Goal: Task Accomplishment & Management: Manage account settings

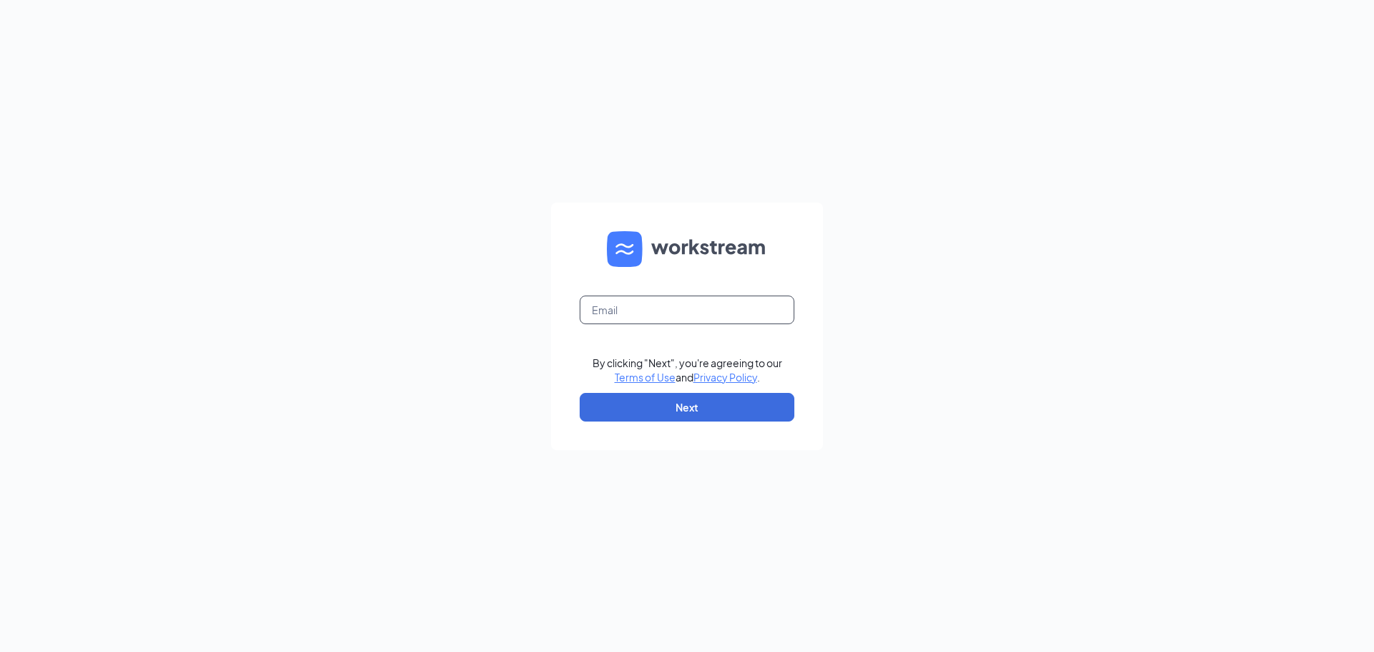
drag, startPoint x: 638, startPoint y: 310, endPoint x: 613, endPoint y: 317, distance: 26.0
click at [638, 310] on input "text" at bounding box center [687, 310] width 215 height 29
type input "[PERSON_NAME][EMAIL_ADDRESS][PERSON_NAME][PERSON_NAME][DOMAIN_NAME]"
click at [688, 404] on button "Next" at bounding box center [687, 407] width 215 height 29
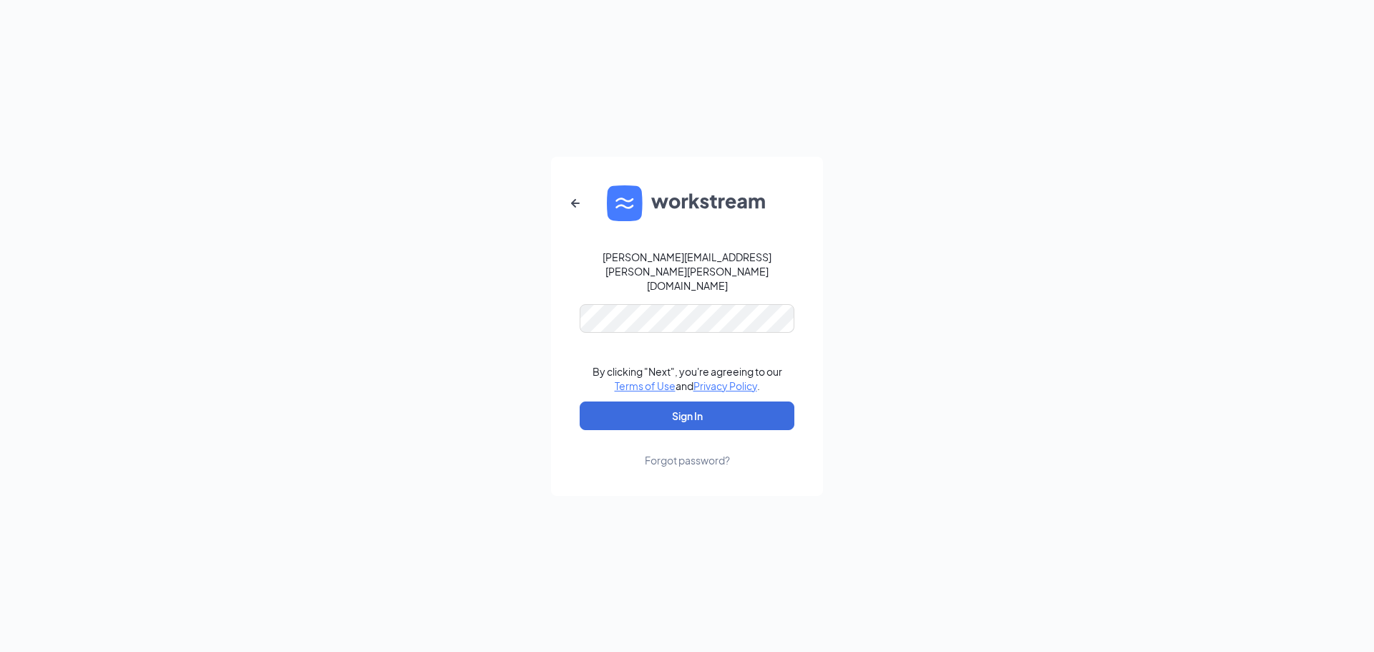
click at [672, 316] on form "[PERSON_NAME][EMAIL_ADDRESS][PERSON_NAME][PERSON_NAME][DOMAIN_NAME] By clicking…" at bounding box center [687, 326] width 272 height 339
click at [502, 319] on div "[PERSON_NAME][EMAIL_ADDRESS][PERSON_NAME][PERSON_NAME][DOMAIN_NAME] By clicking…" at bounding box center [687, 326] width 1374 height 652
click at [580, 401] on button "Sign In" at bounding box center [687, 415] width 215 height 29
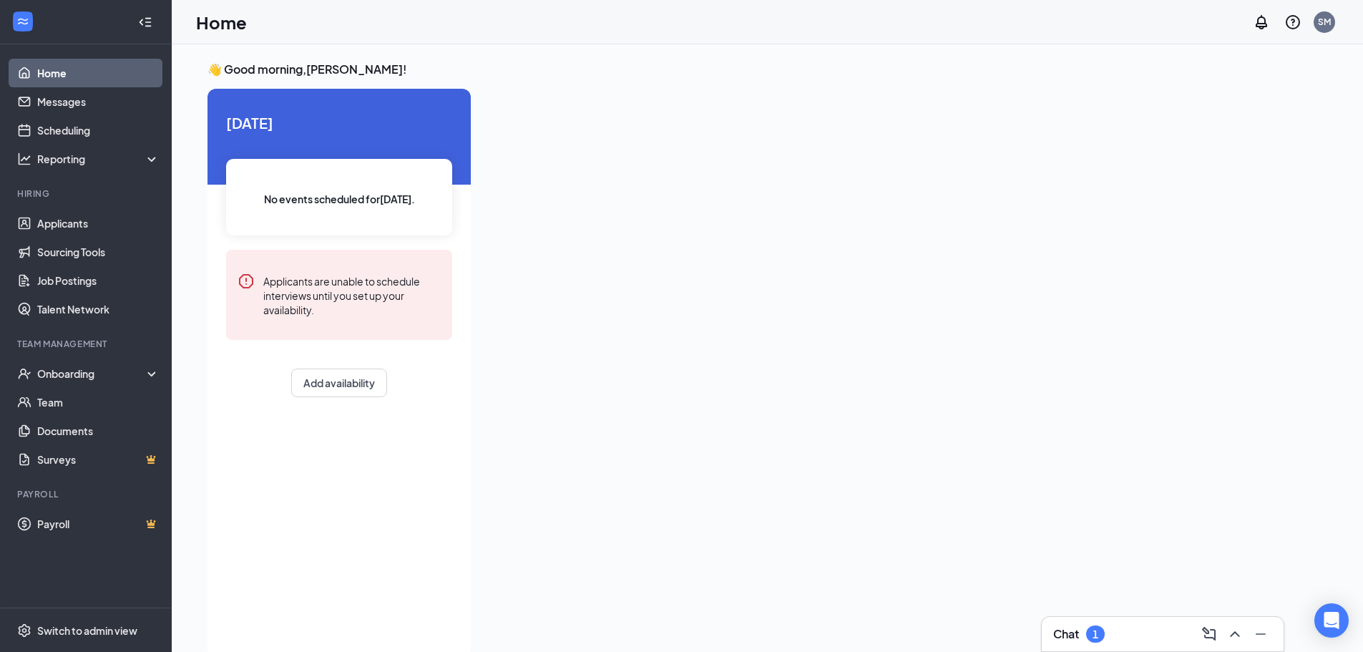
click at [1083, 619] on div "Chat 1" at bounding box center [1163, 634] width 242 height 34
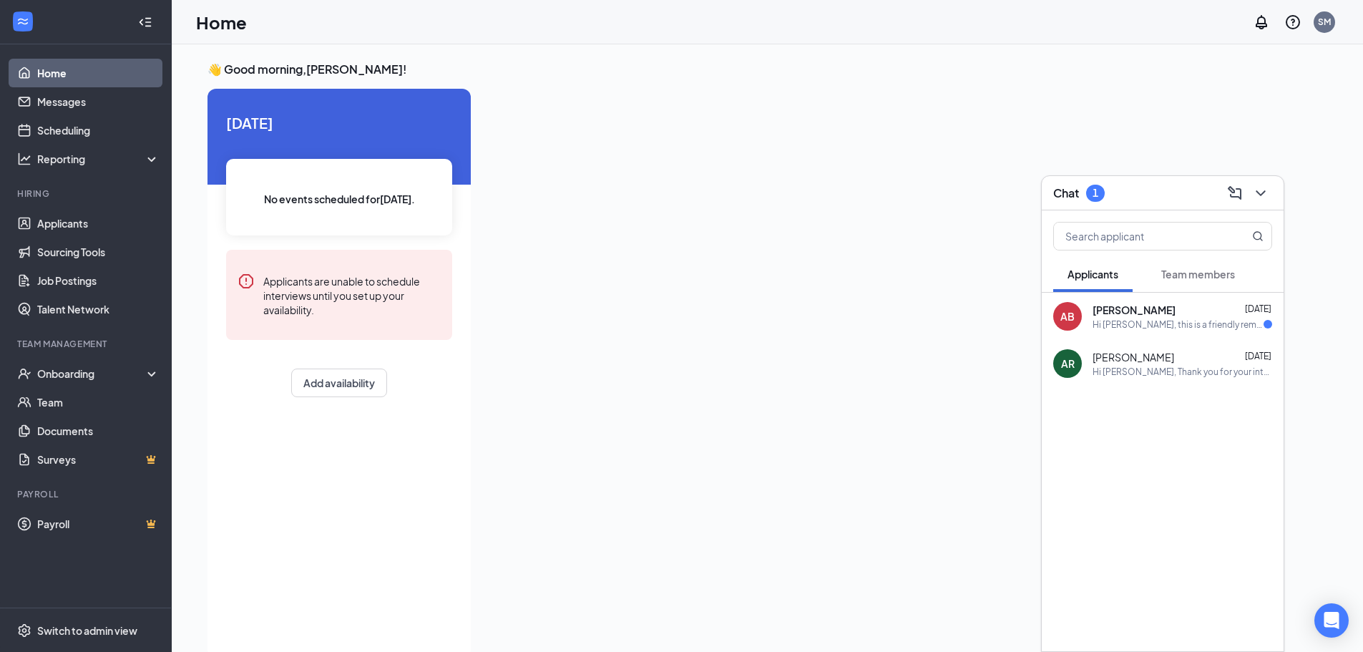
click at [1189, 327] on div "Hi [PERSON_NAME], this is a friendly reminder. Your meeting with Runza® for Cre…" at bounding box center [1178, 324] width 171 height 12
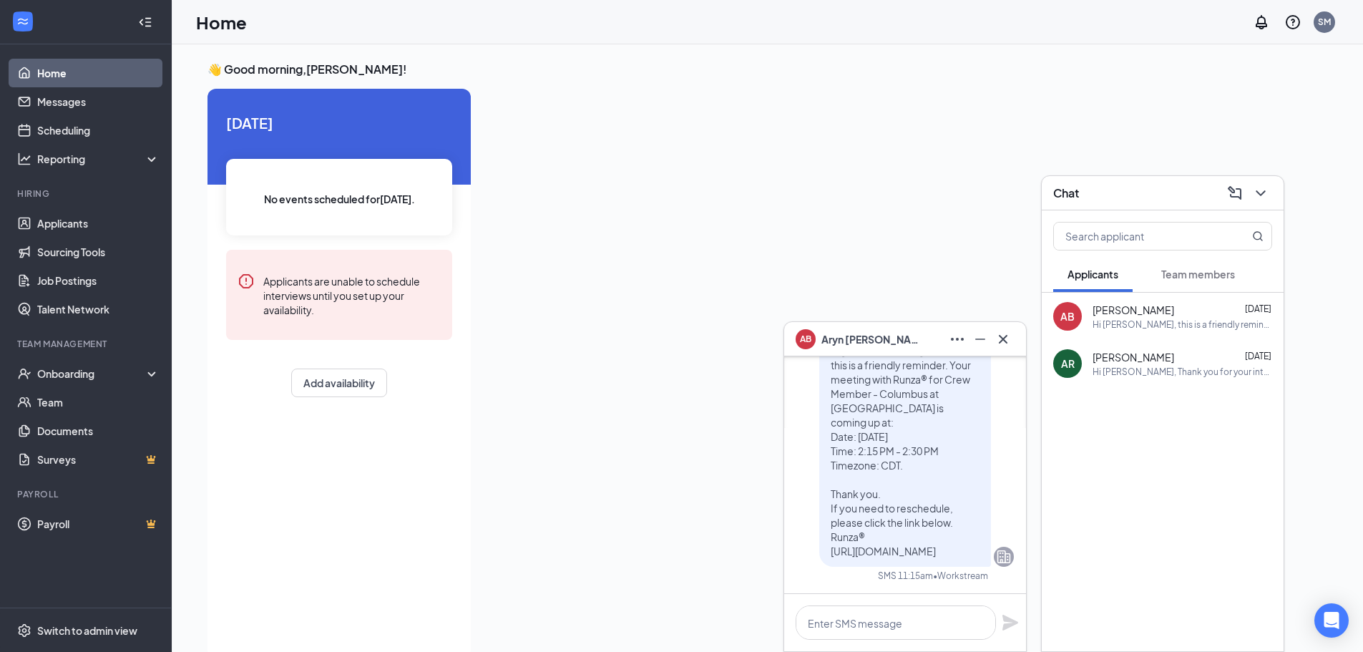
click at [1160, 371] on div "Hi [PERSON_NAME], Thank you for your interest in joining the Runza® team! We lo…" at bounding box center [1183, 372] width 180 height 12
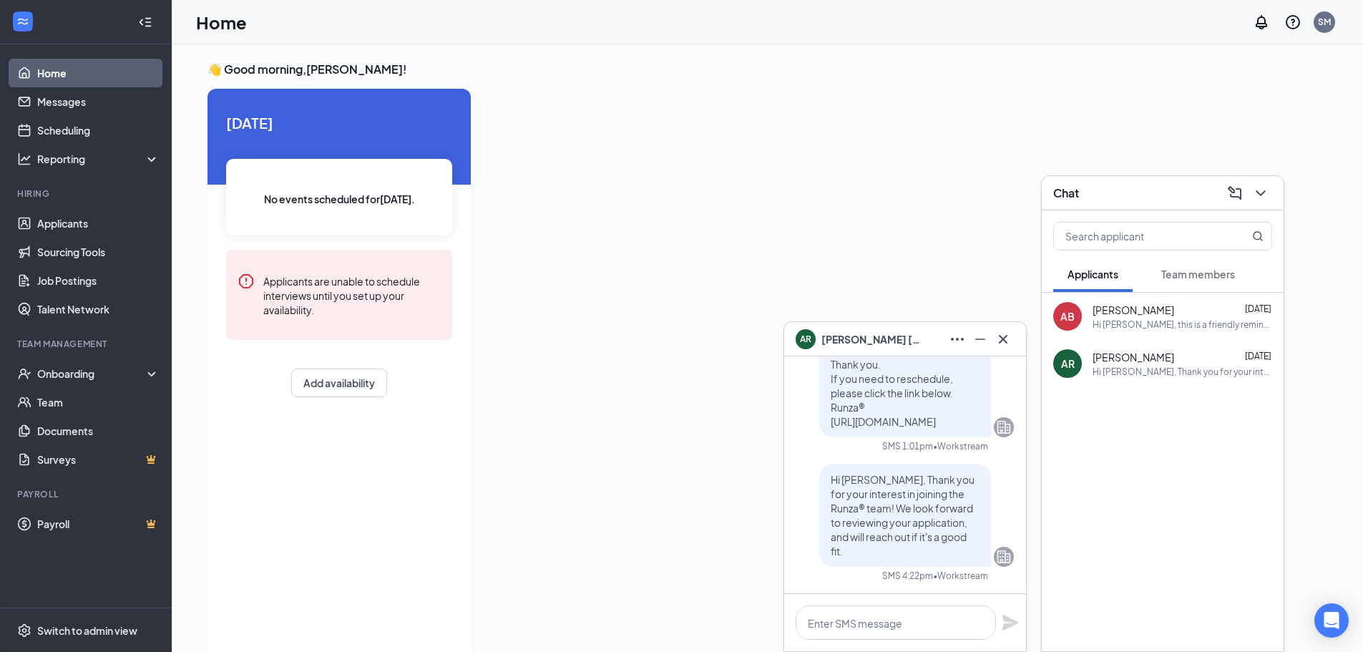
click at [1011, 336] on icon "Cross" at bounding box center [1003, 339] width 17 height 17
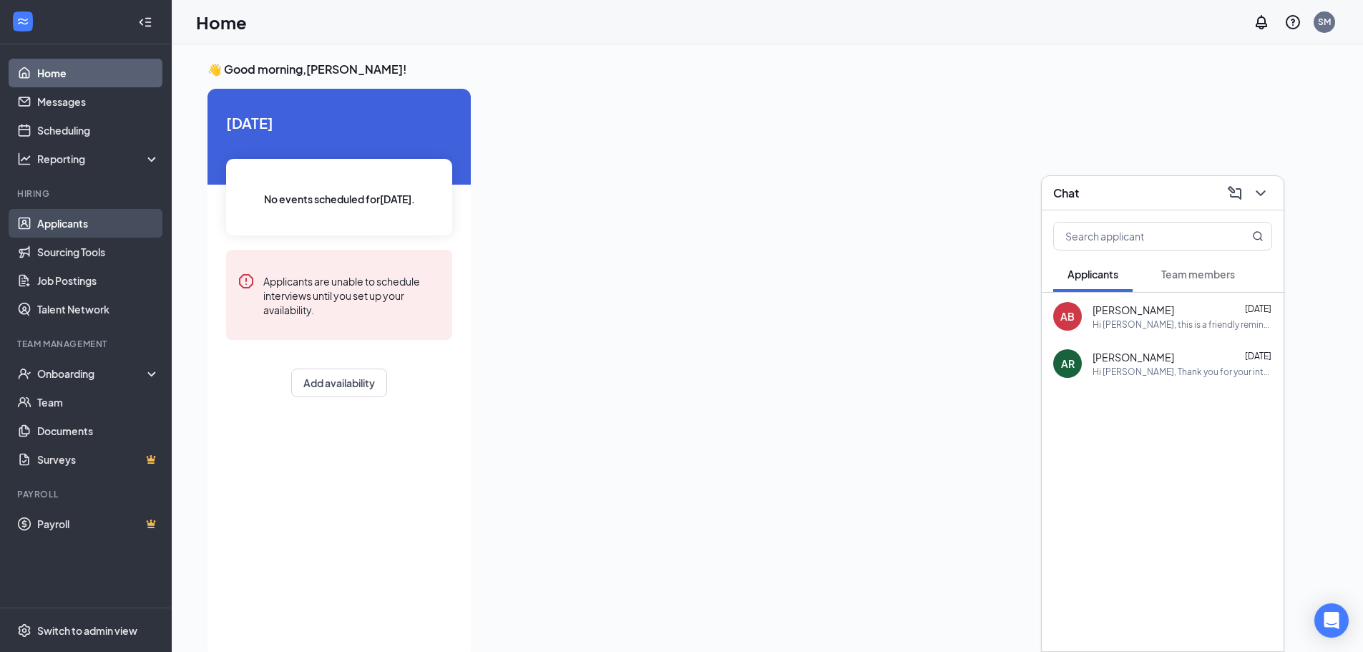
click at [77, 230] on link "Applicants" at bounding box center [98, 223] width 122 height 29
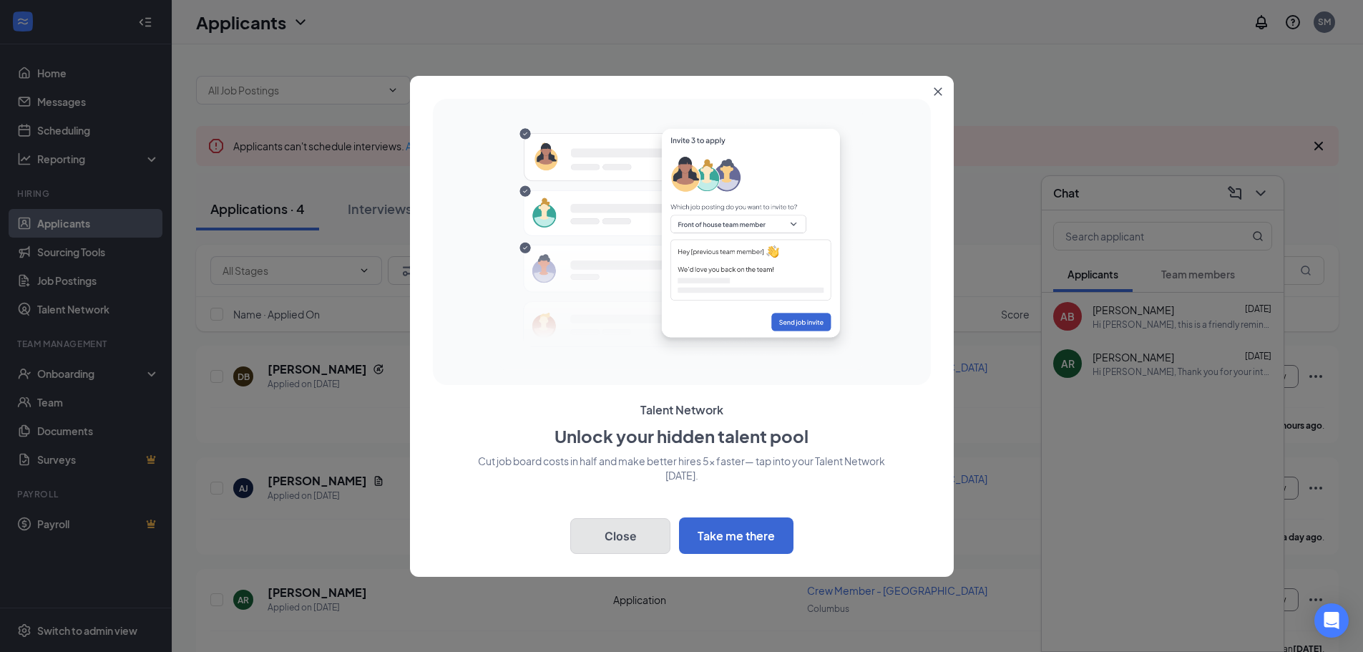
click at [610, 539] on button "Close" at bounding box center [620, 536] width 100 height 36
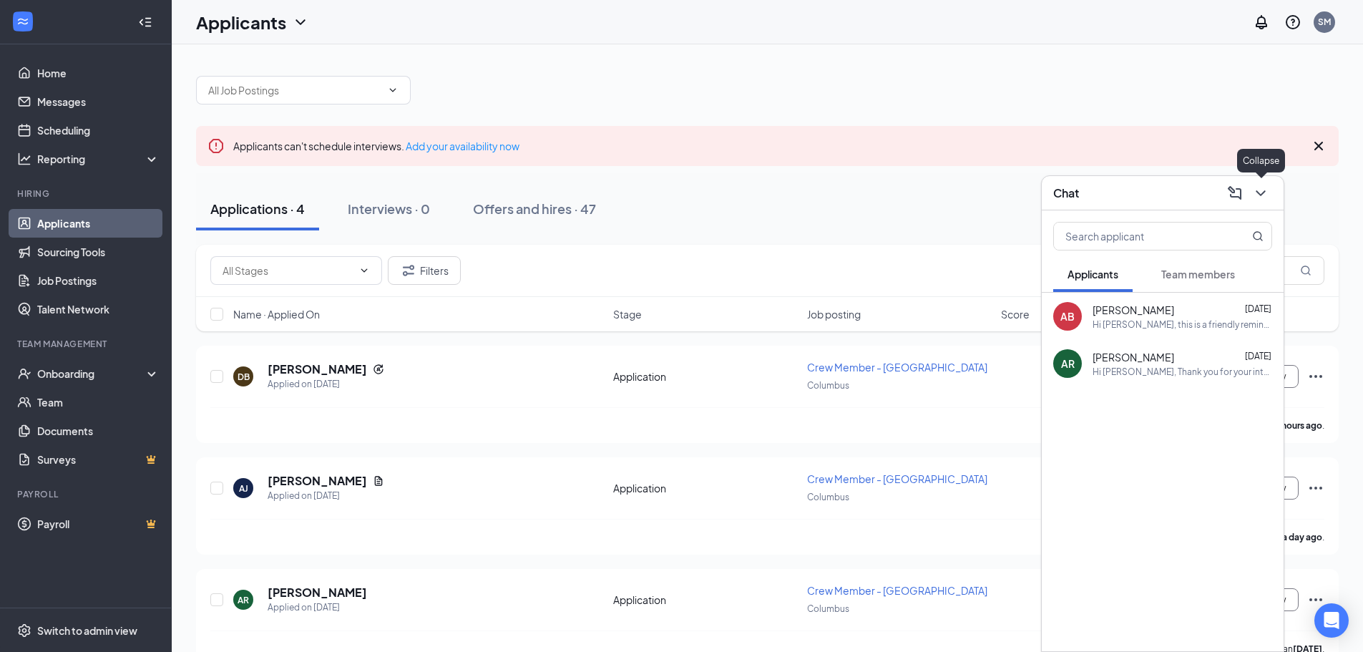
click at [1265, 195] on icon "ChevronDown" at bounding box center [1260, 193] width 17 height 17
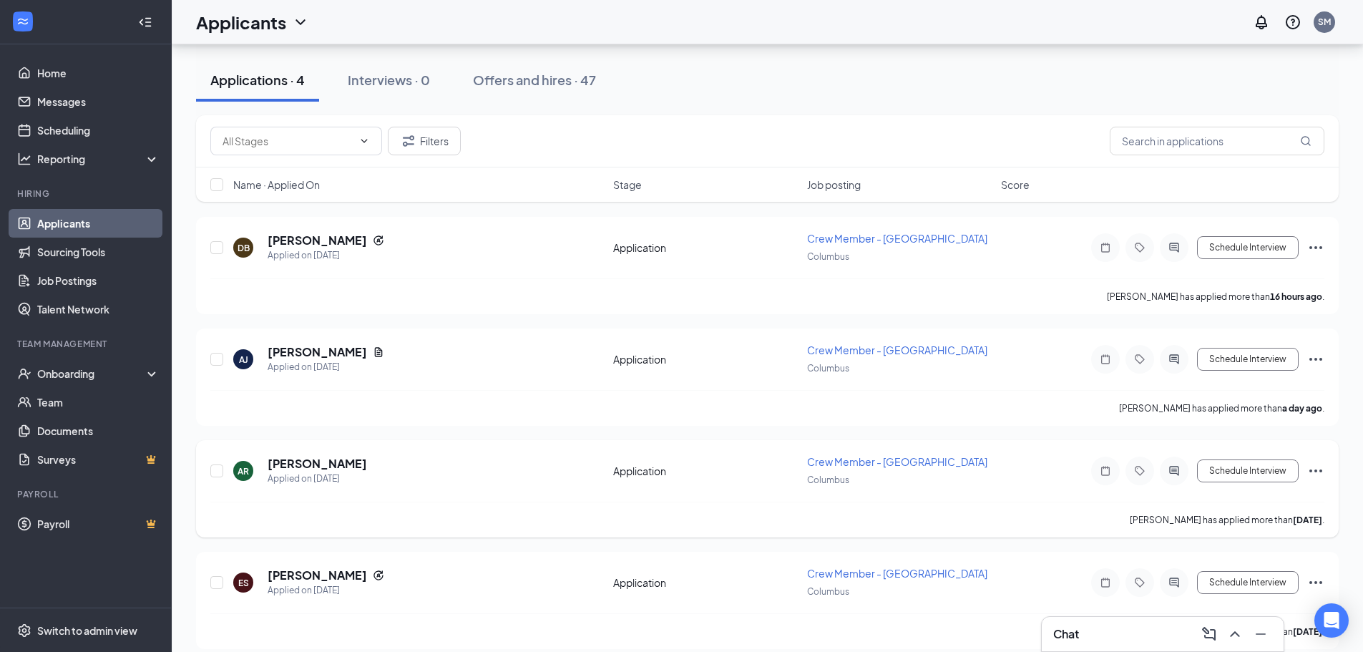
scroll to position [143, 0]
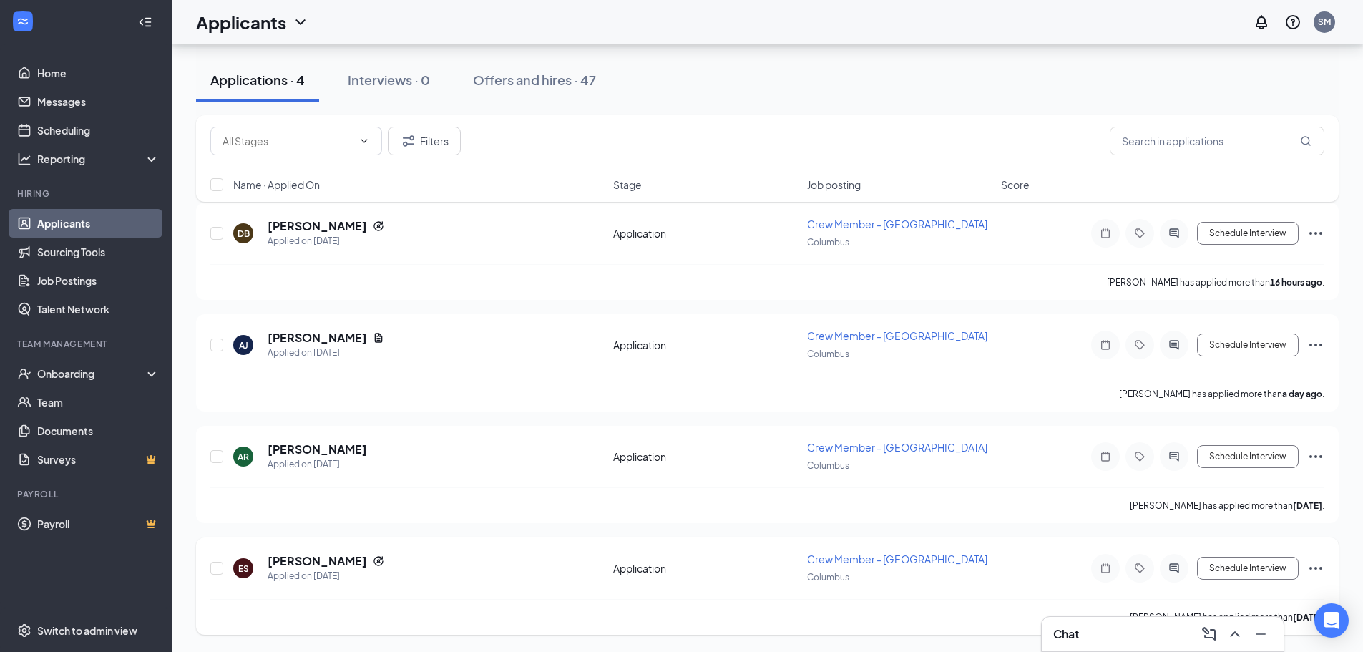
click at [875, 559] on span "Crew Member - [GEOGRAPHIC_DATA]" at bounding box center [897, 558] width 180 height 13
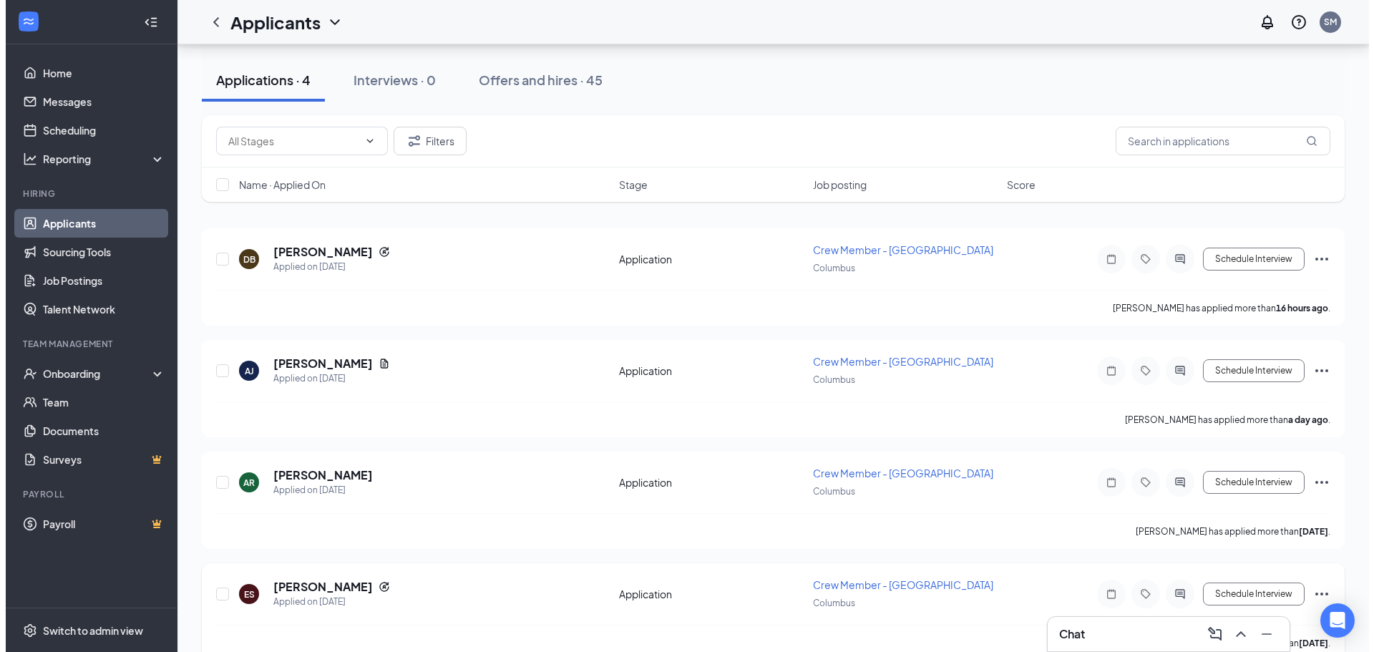
scroll to position [172, 0]
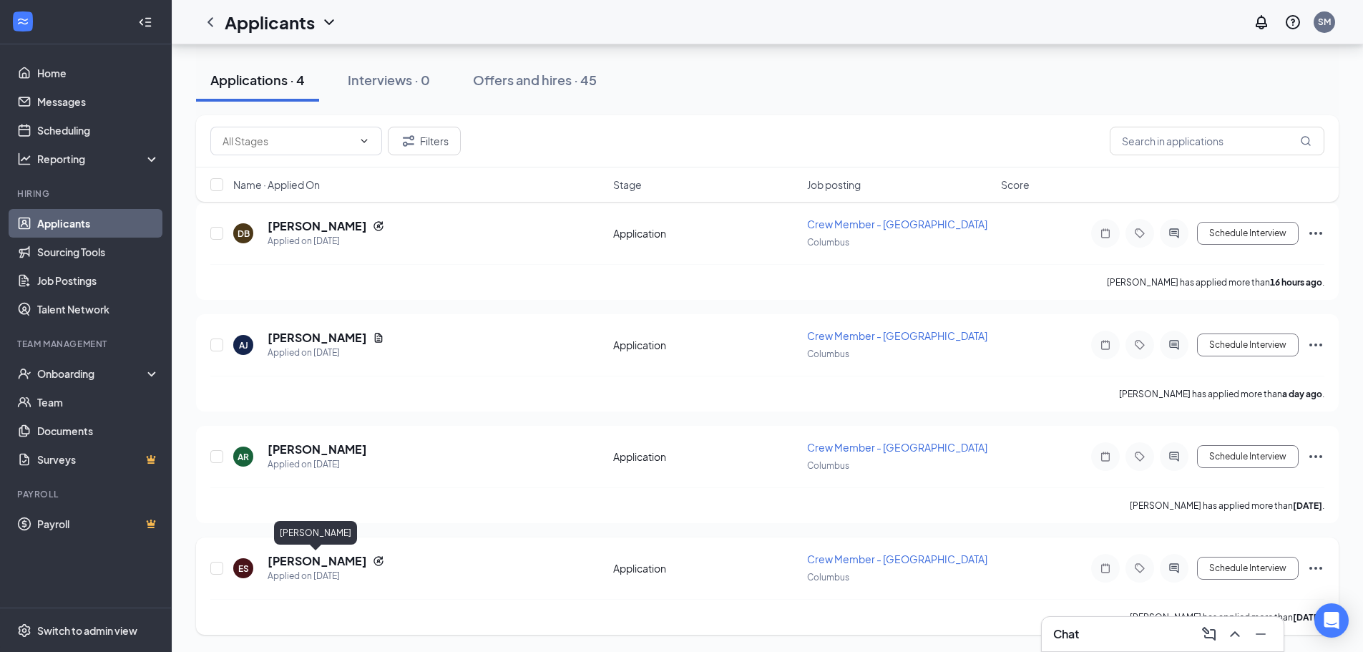
drag, startPoint x: 341, startPoint y: 561, endPoint x: 342, endPoint y: 552, distance: 8.7
click at [340, 561] on h5 "[PERSON_NAME]" at bounding box center [317, 561] width 99 height 16
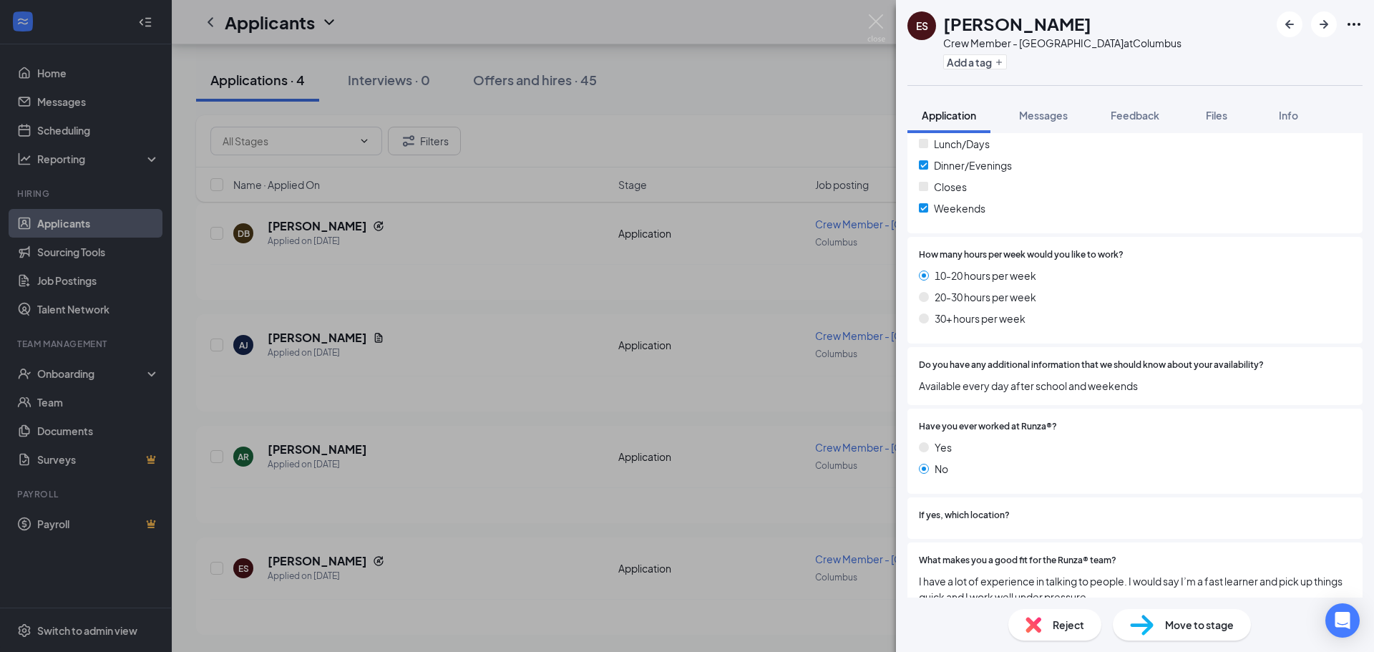
scroll to position [859, 0]
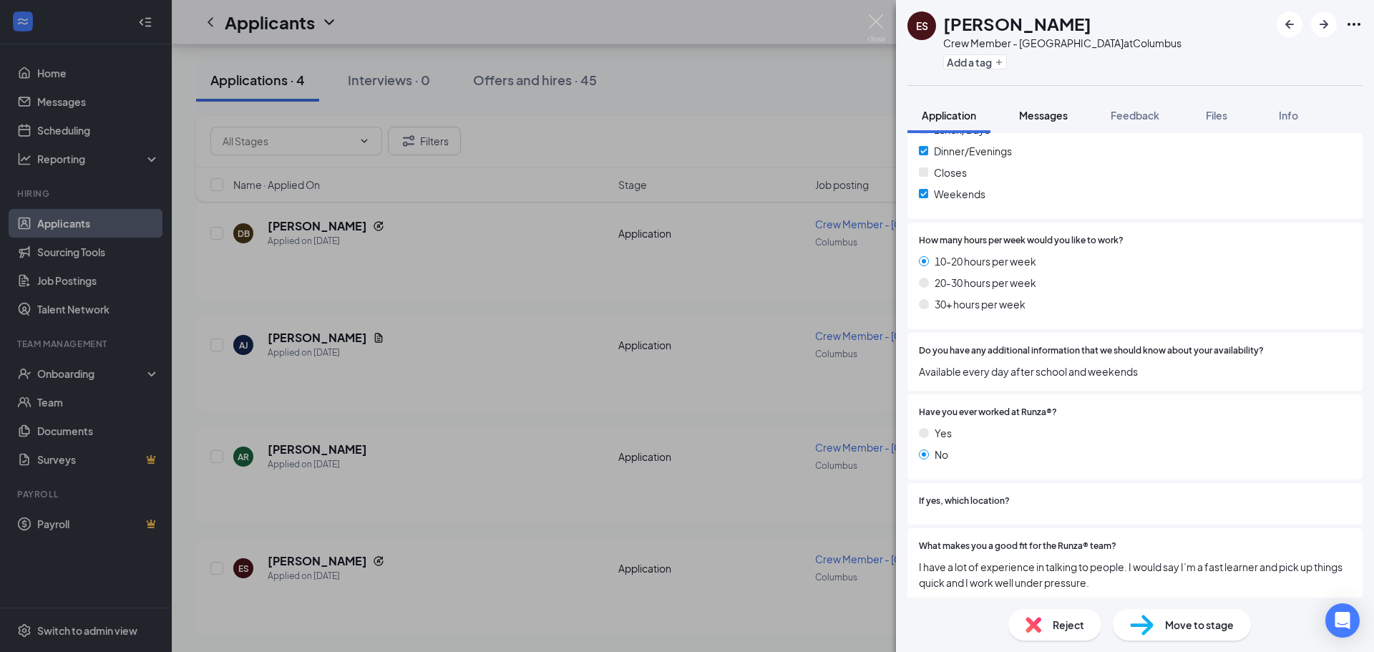
click at [1058, 125] on button "Messages" at bounding box center [1043, 115] width 77 height 36
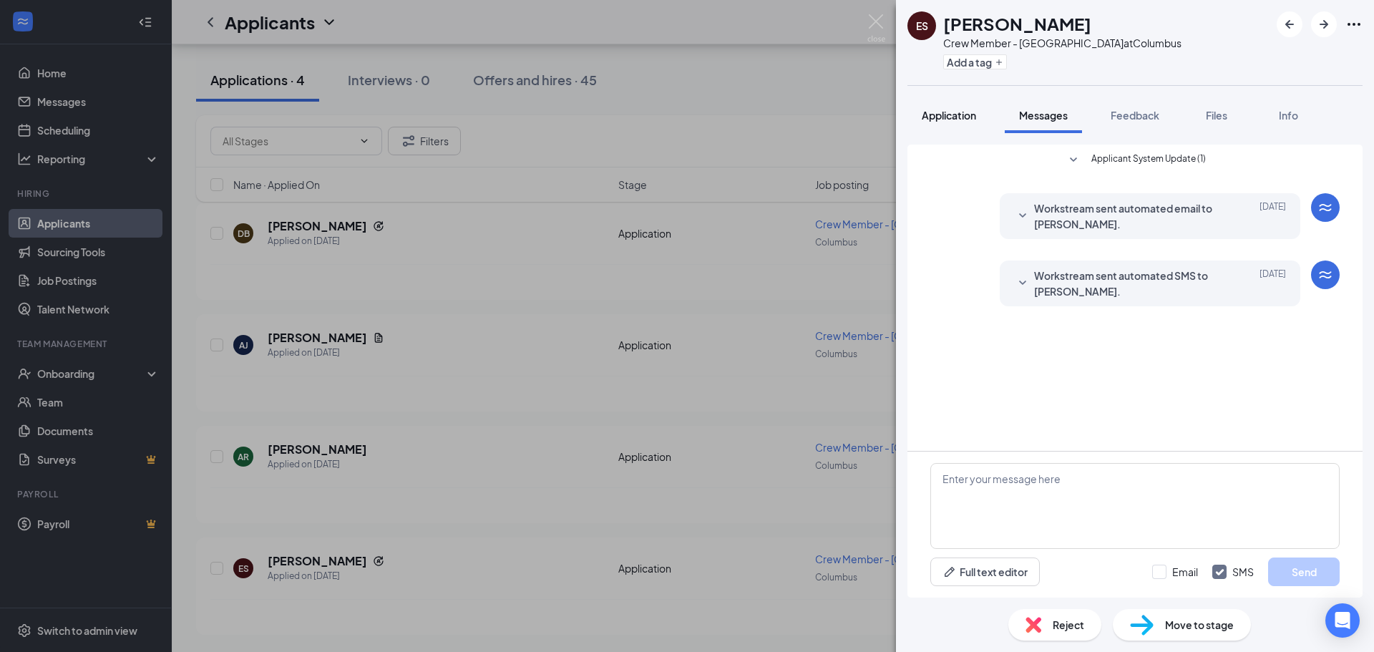
click at [963, 117] on span "Application" at bounding box center [949, 115] width 54 height 13
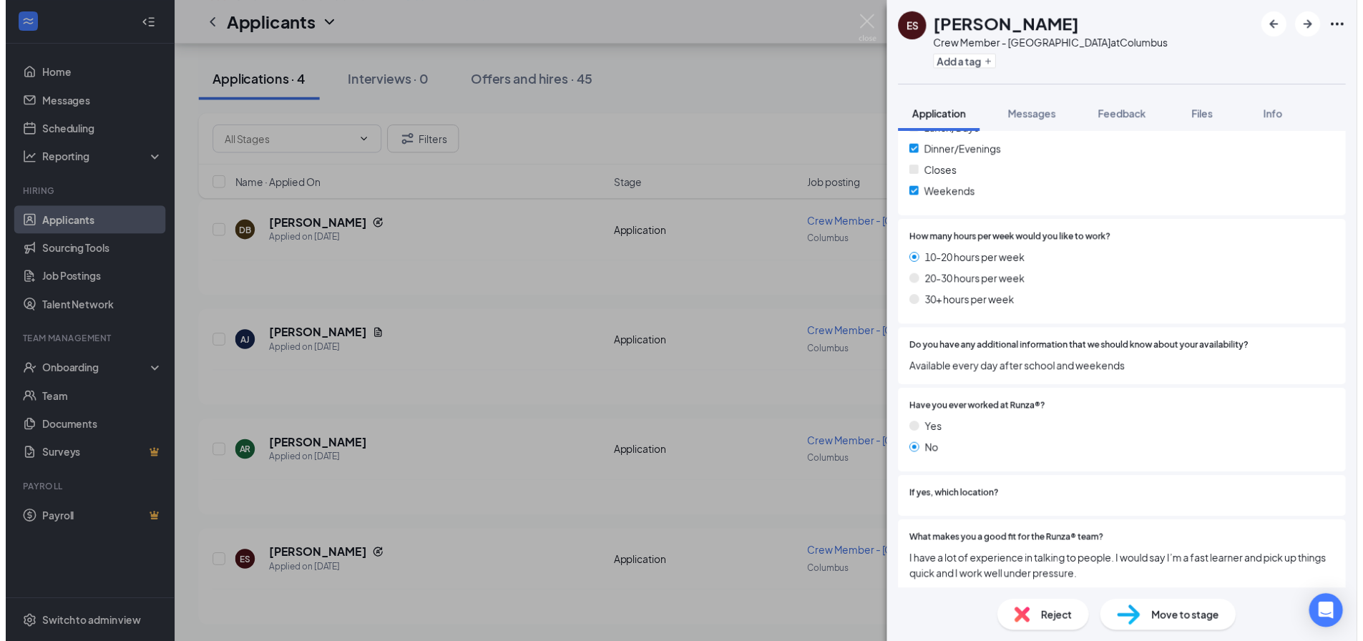
scroll to position [867, 0]
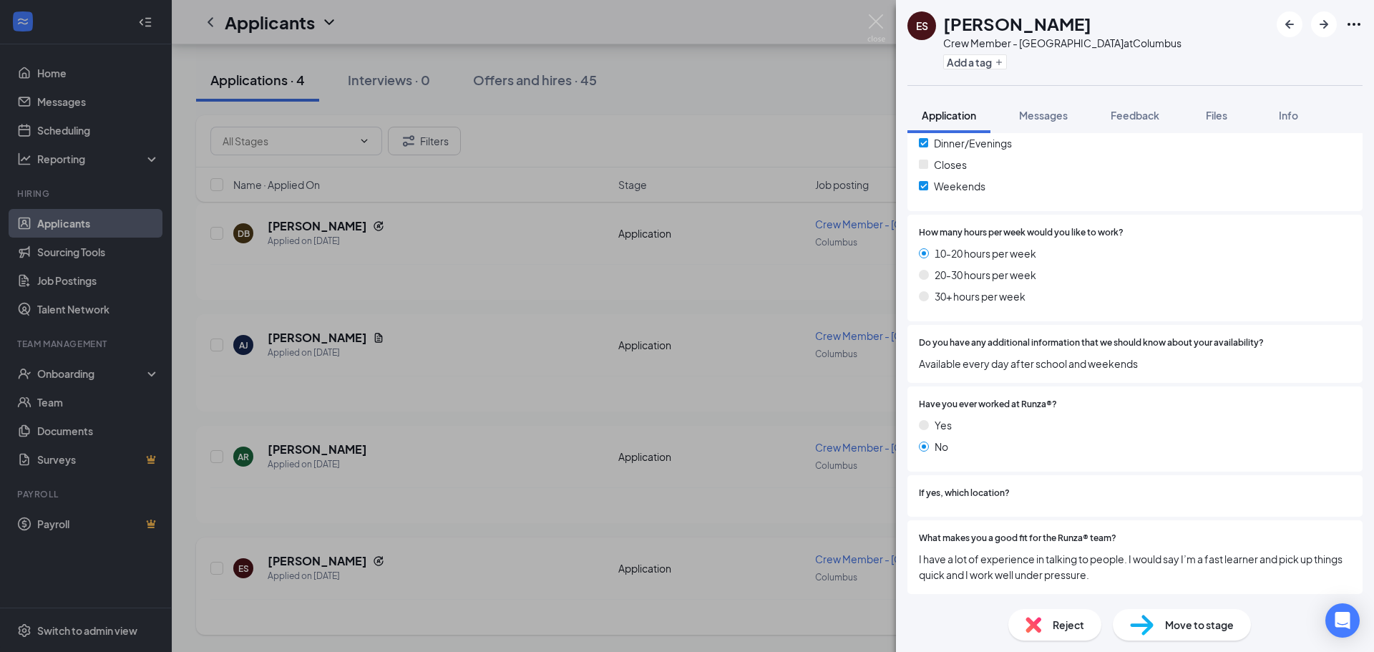
drag, startPoint x: 739, startPoint y: 484, endPoint x: 1023, endPoint y: 553, distance: 292.5
click at [738, 484] on div "ES [PERSON_NAME] Stands Crew Member - Columbus at [GEOGRAPHIC_DATA] Add a tag A…" at bounding box center [687, 326] width 1374 height 652
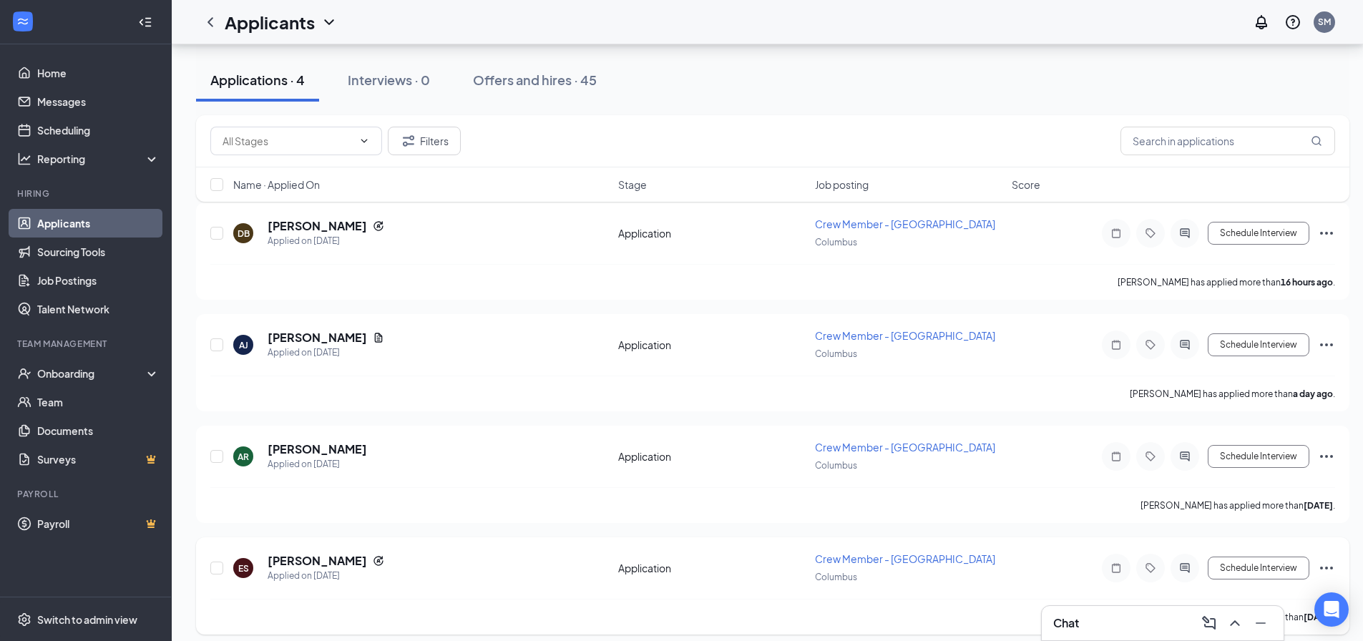
click at [1162, 599] on div "[PERSON_NAME] has applied more than [DATE] ." at bounding box center [772, 617] width 1125 height 36
click at [1164, 612] on div "Chat" at bounding box center [1162, 623] width 219 height 23
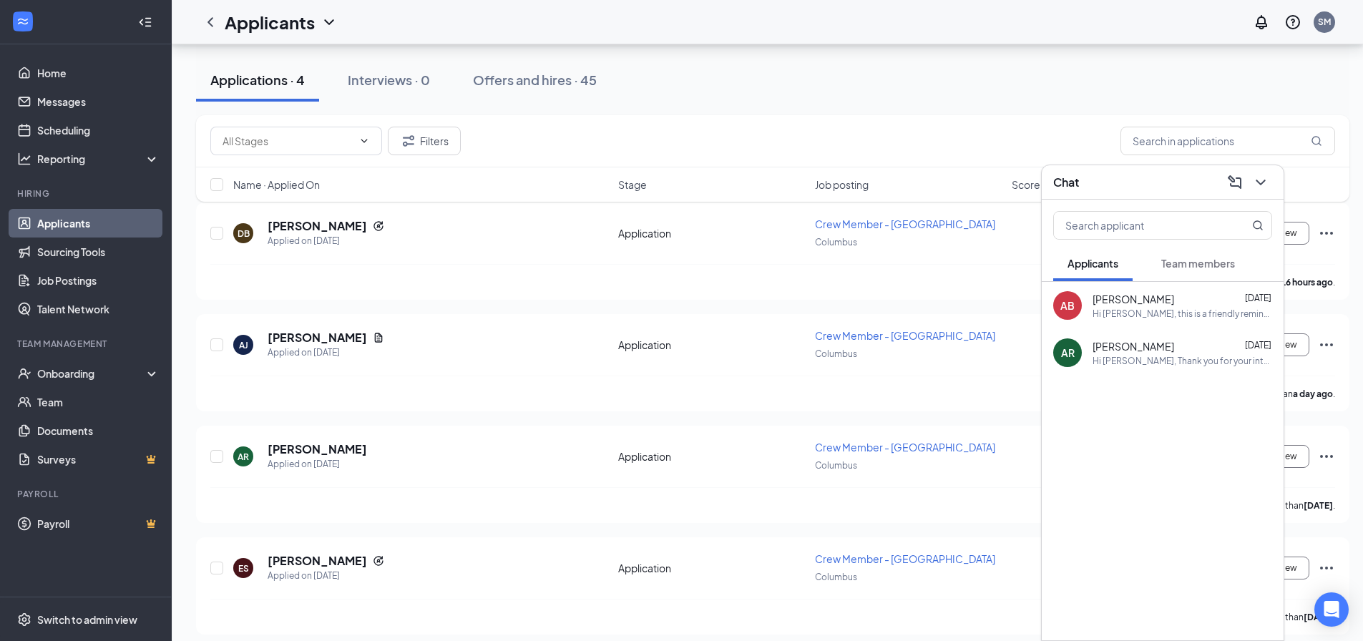
click at [1207, 278] on button "Team members" at bounding box center [1198, 263] width 102 height 36
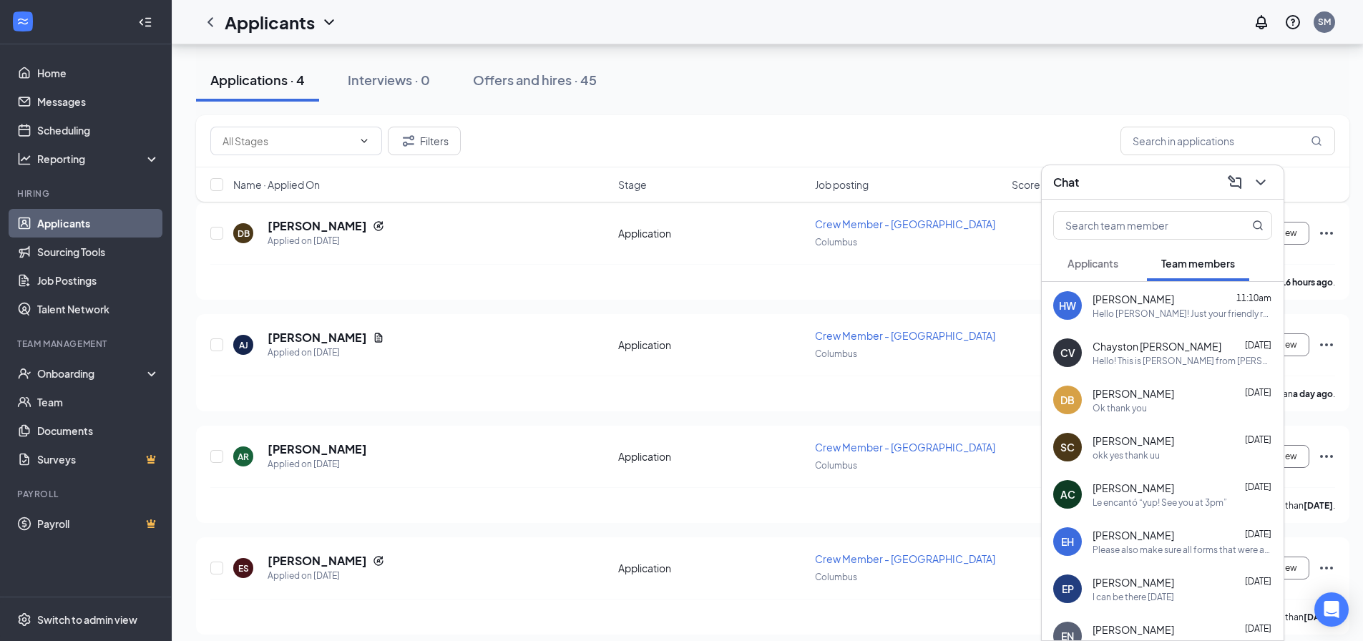
click at [1143, 303] on span "[PERSON_NAME]" at bounding box center [1134, 299] width 82 height 14
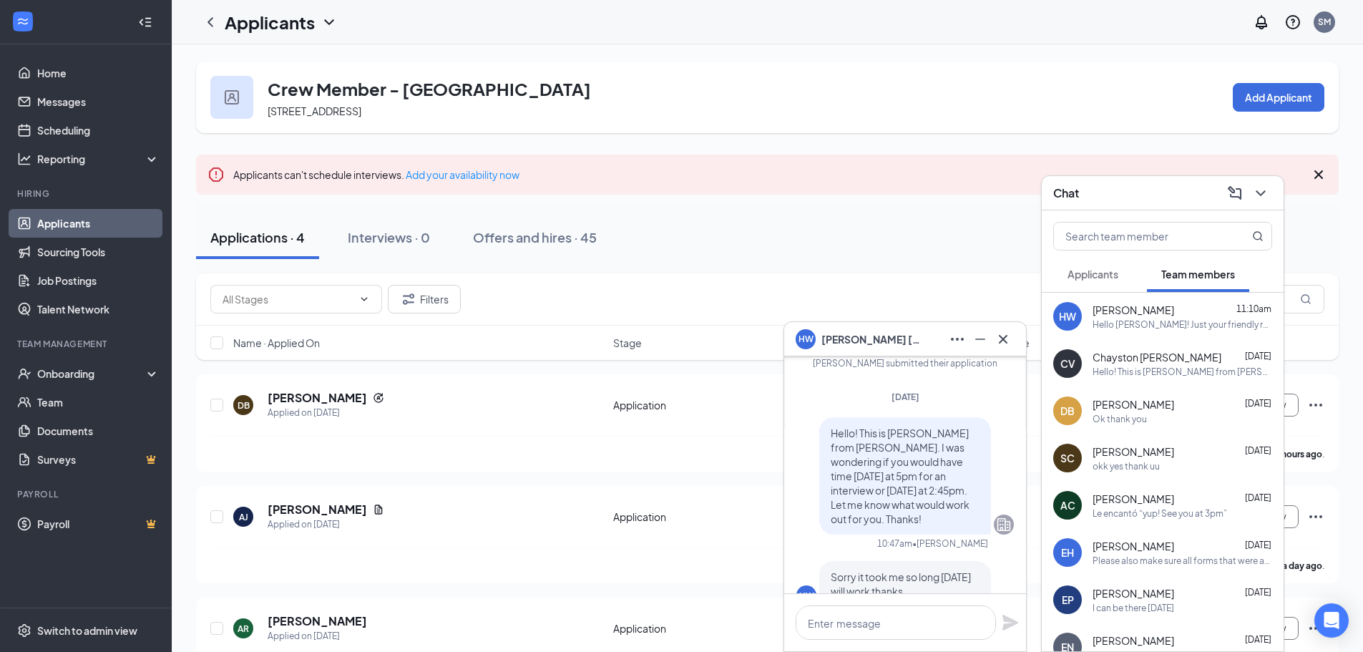
scroll to position [-1073, 0]
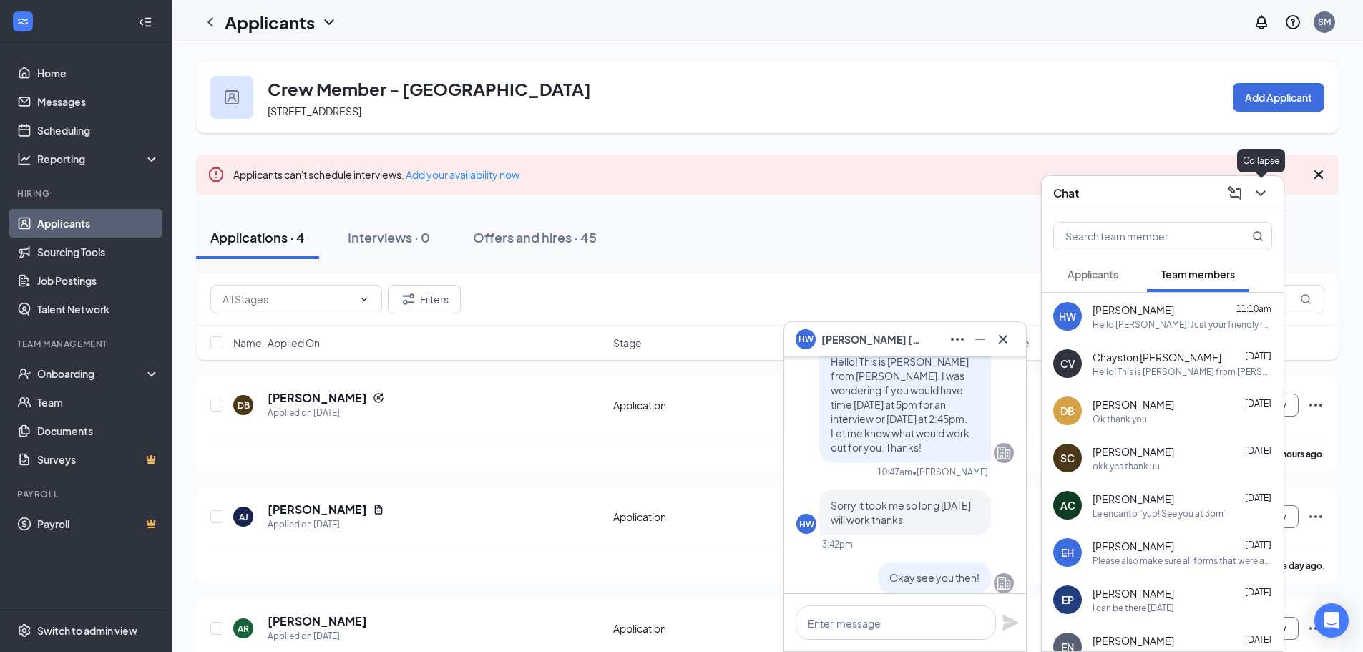
click at [1266, 189] on icon "ChevronDown" at bounding box center [1260, 193] width 17 height 17
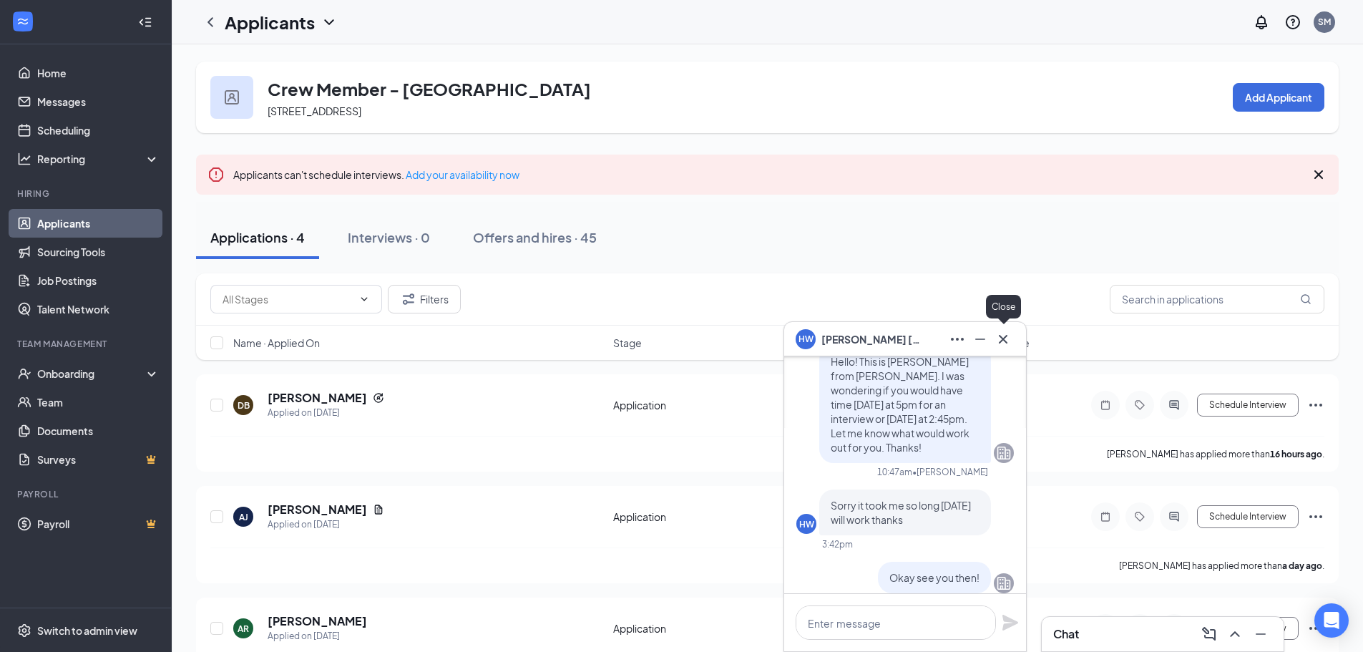
click at [1003, 332] on icon "Cross" at bounding box center [1003, 339] width 17 height 17
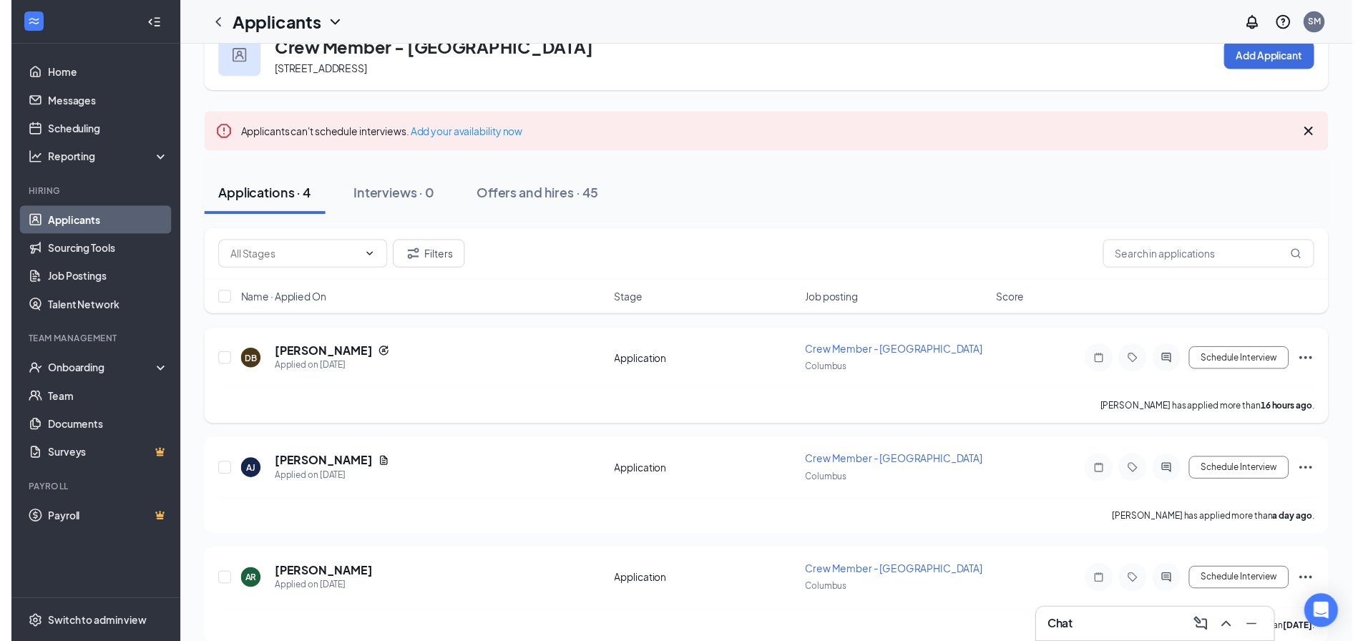
scroll to position [172, 0]
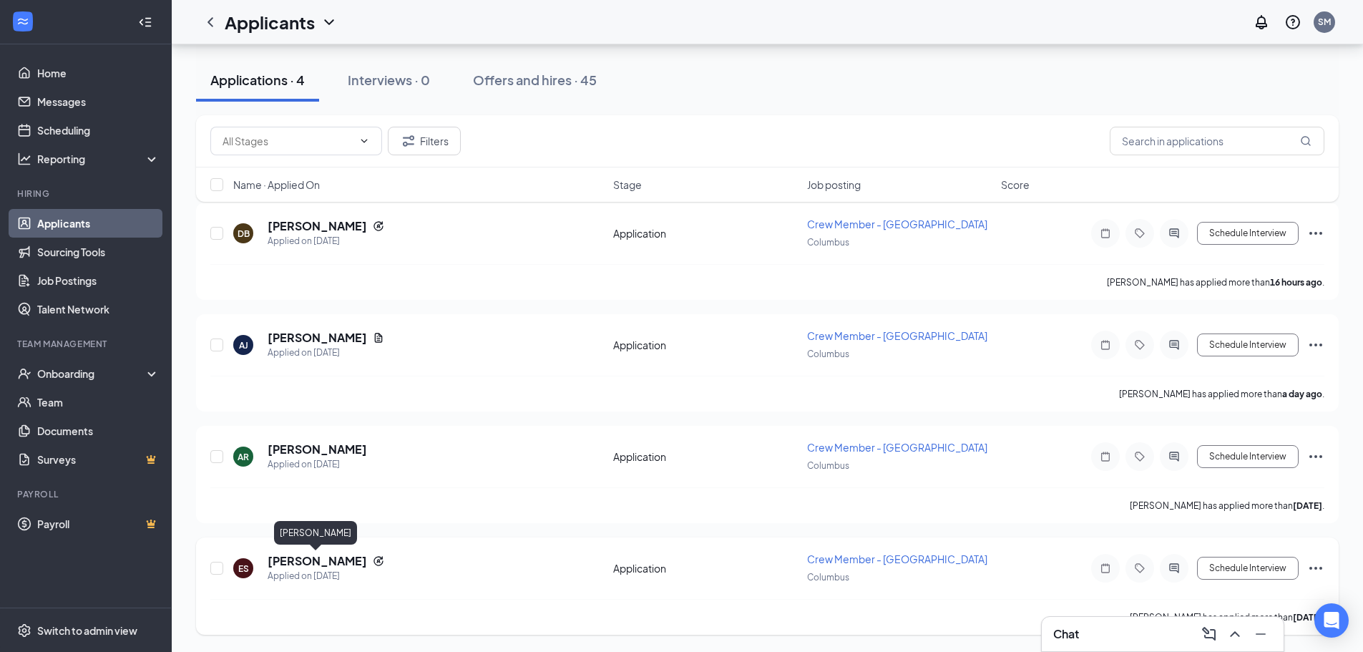
click at [342, 562] on h5 "[PERSON_NAME]" at bounding box center [317, 561] width 99 height 16
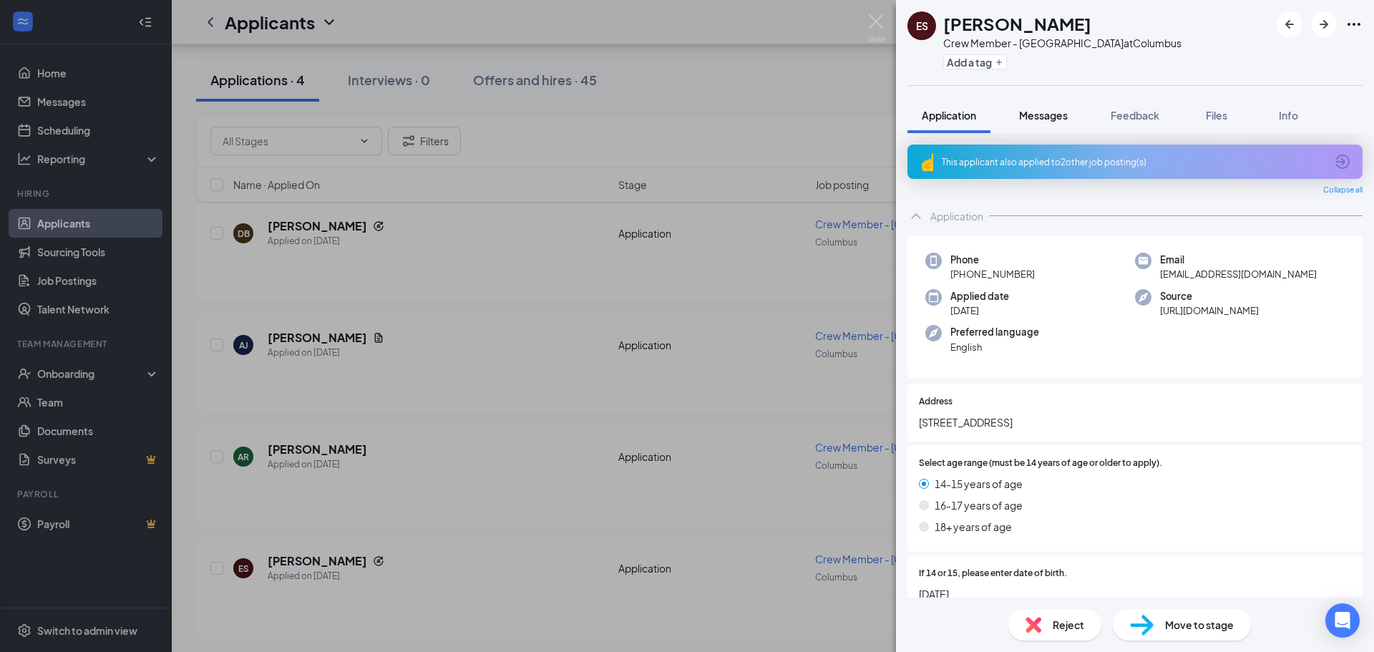
click at [1070, 113] on button "Messages" at bounding box center [1043, 115] width 77 height 36
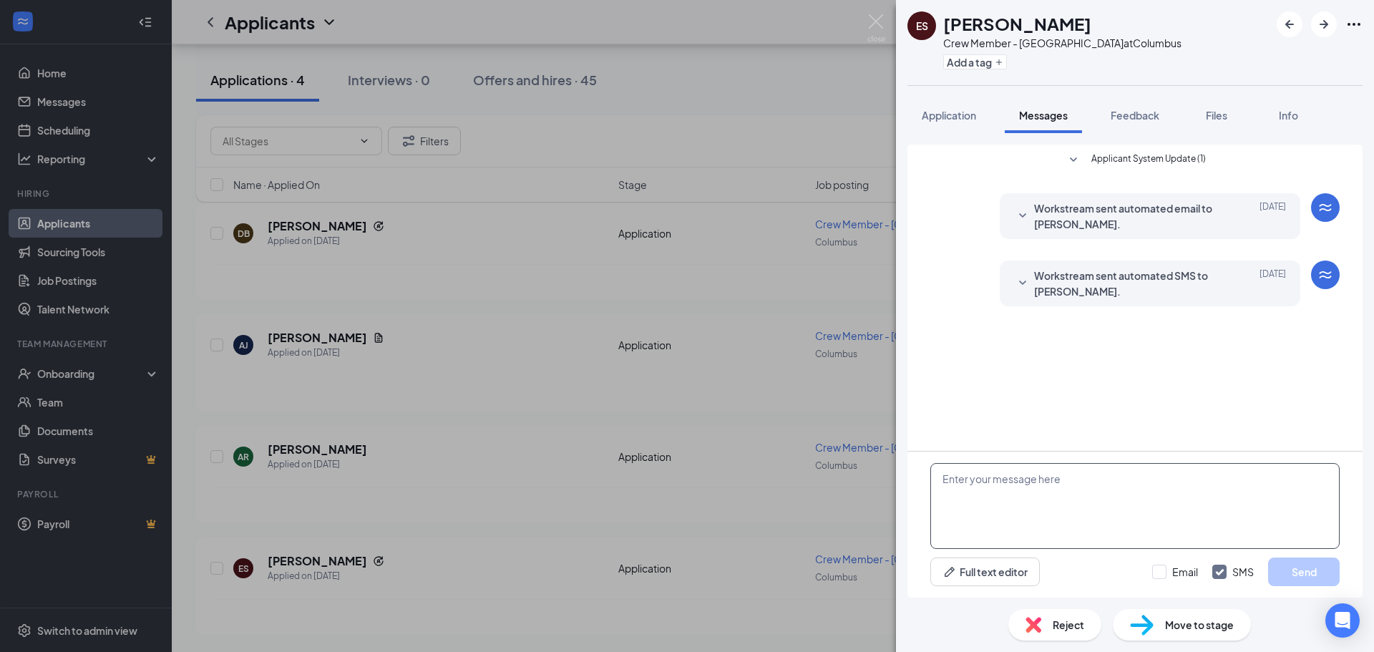
click at [1069, 522] on textarea at bounding box center [1134, 506] width 409 height 86
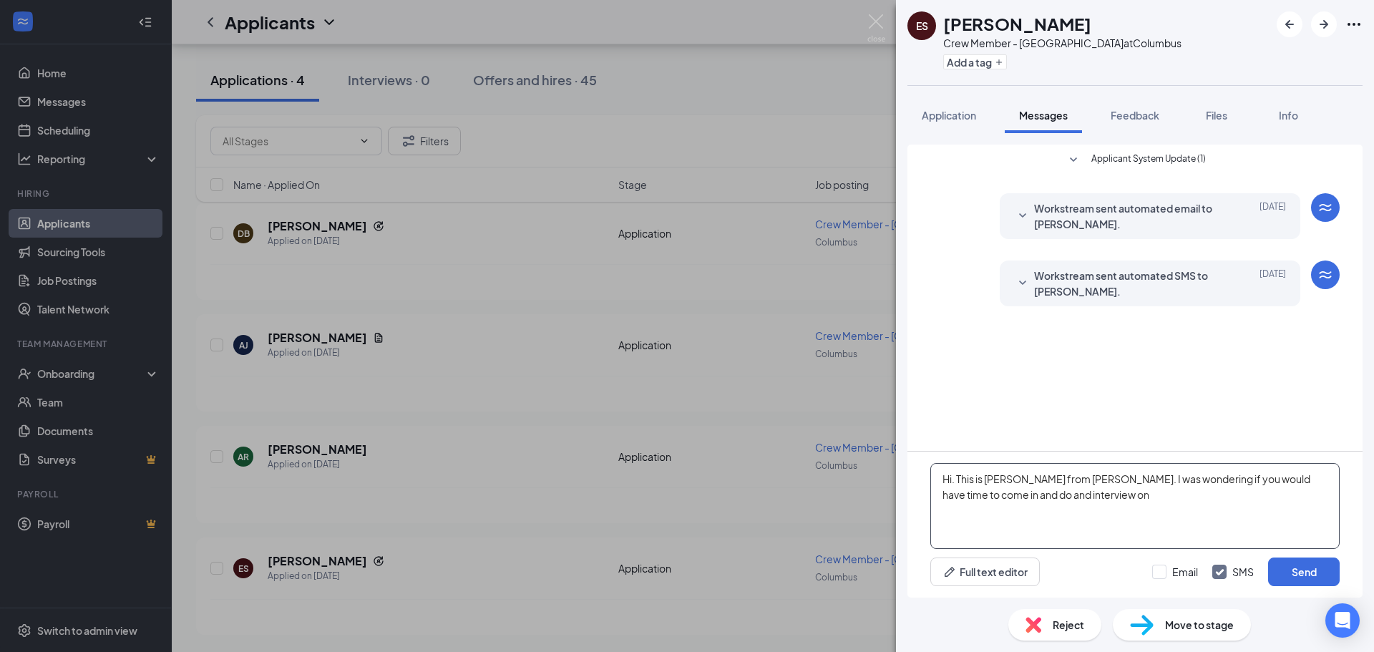
drag, startPoint x: 1258, startPoint y: 482, endPoint x: 1304, endPoint y: 482, distance: 45.8
click at [1304, 482] on textarea "Hi. This is [PERSON_NAME] from [PERSON_NAME]. I was wondering if you would have…" at bounding box center [1134, 506] width 409 height 86
drag, startPoint x: 975, startPoint y: 499, endPoint x: 1031, endPoint y: 503, distance: 55.3
click at [1031, 503] on textarea "Hi. This is [PERSON_NAME] from [PERSON_NAME]. I was wondering if you would have…" at bounding box center [1134, 506] width 409 height 86
click at [1062, 495] on textarea "Hi. This is [PERSON_NAME] from [PERSON_NAME]. I was wondering if you would have…" at bounding box center [1134, 506] width 409 height 86
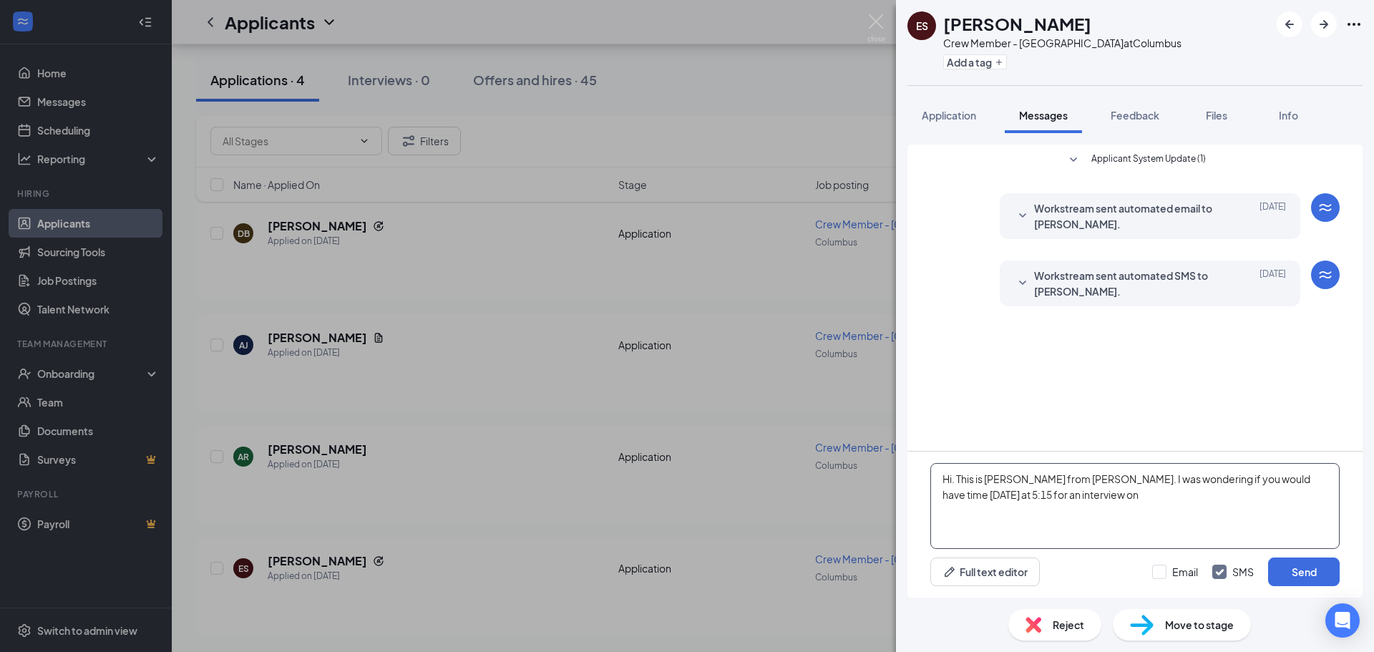
click at [1062, 495] on textarea "Hi. This is [PERSON_NAME] from [PERSON_NAME]. I was wondering if you would have…" at bounding box center [1134, 506] width 409 height 86
click at [1265, 481] on textarea "Hi. This is [PERSON_NAME] from [PERSON_NAME]. I was wondering if you would have…" at bounding box center [1134, 506] width 409 height 86
click at [1110, 517] on textarea "Hi. This is [PERSON_NAME] from [PERSON_NAME]. I was wondering if you would have…" at bounding box center [1134, 506] width 409 height 86
click at [974, 499] on textarea "Hi. This is [PERSON_NAME] from [PERSON_NAME]. I was wondering if you would have…" at bounding box center [1134, 506] width 409 height 86
type textarea "Hi. This is [PERSON_NAME] from [PERSON_NAME]. I was wondering if you would have…"
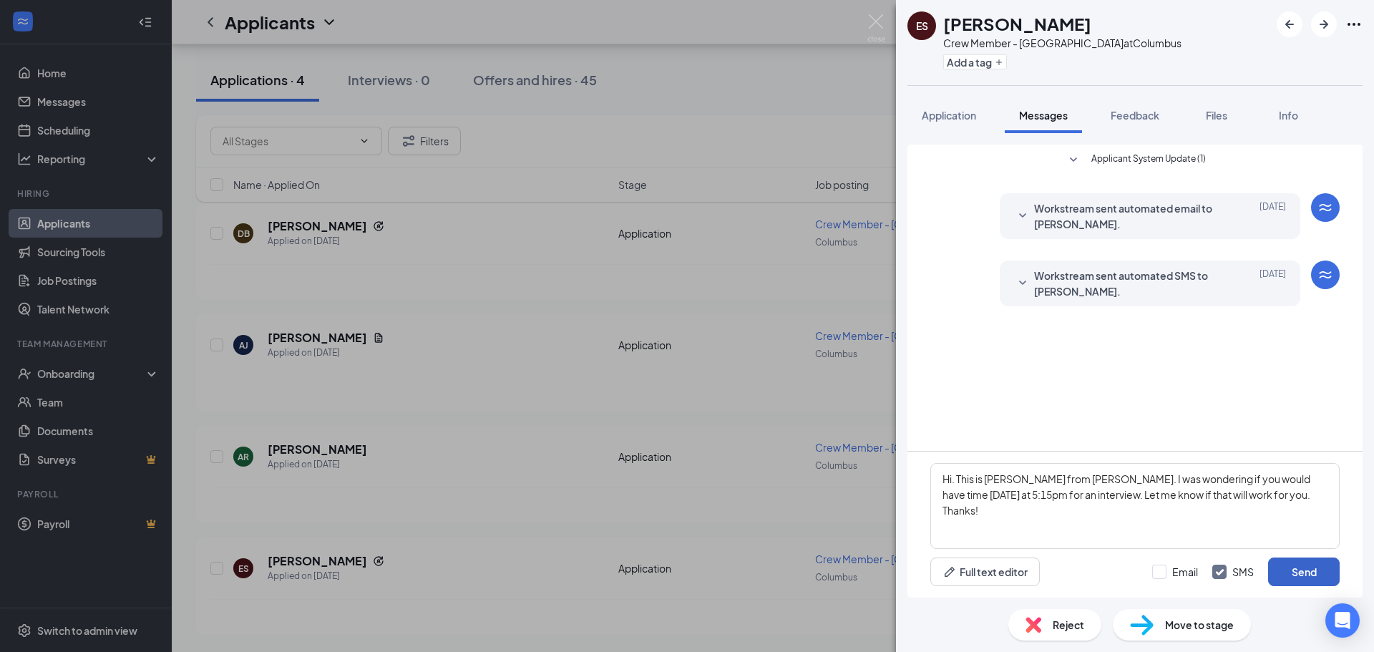
click at [1302, 571] on button "Send" at bounding box center [1304, 571] width 72 height 29
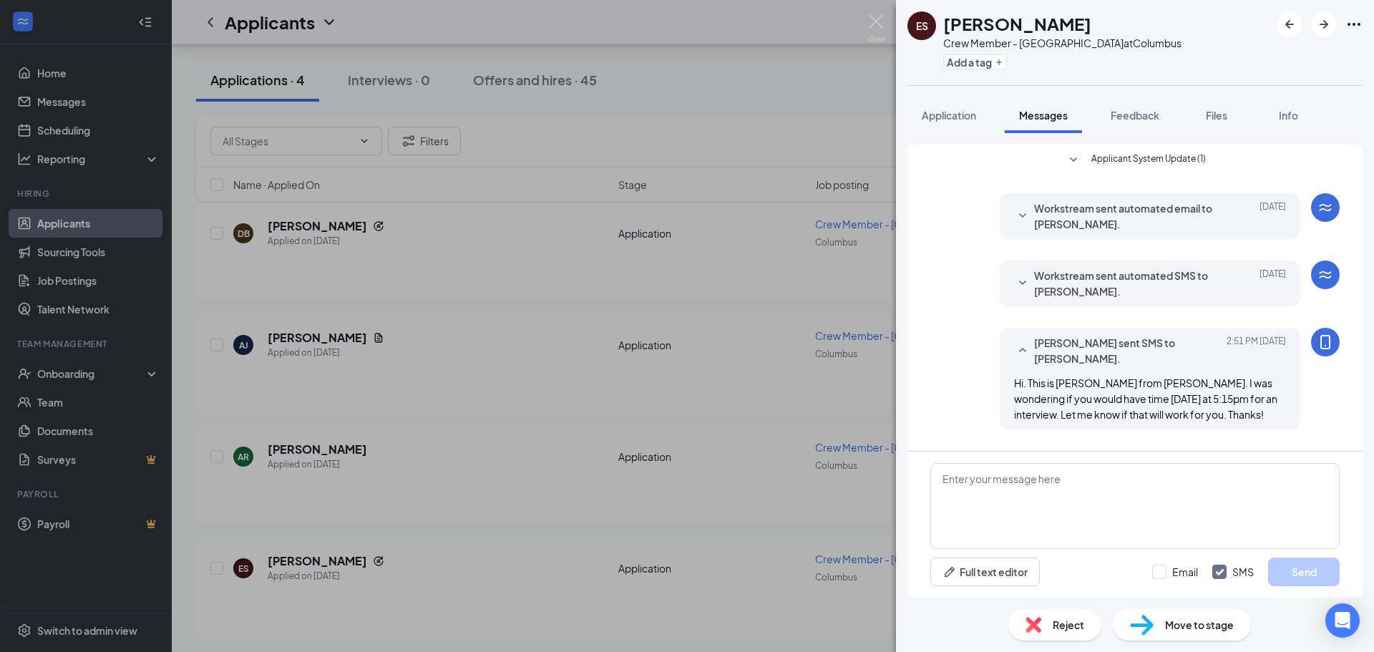
click at [461, 496] on div "ES [PERSON_NAME] Stands Crew Member - Columbus at [GEOGRAPHIC_DATA] Add a tag A…" at bounding box center [687, 326] width 1374 height 652
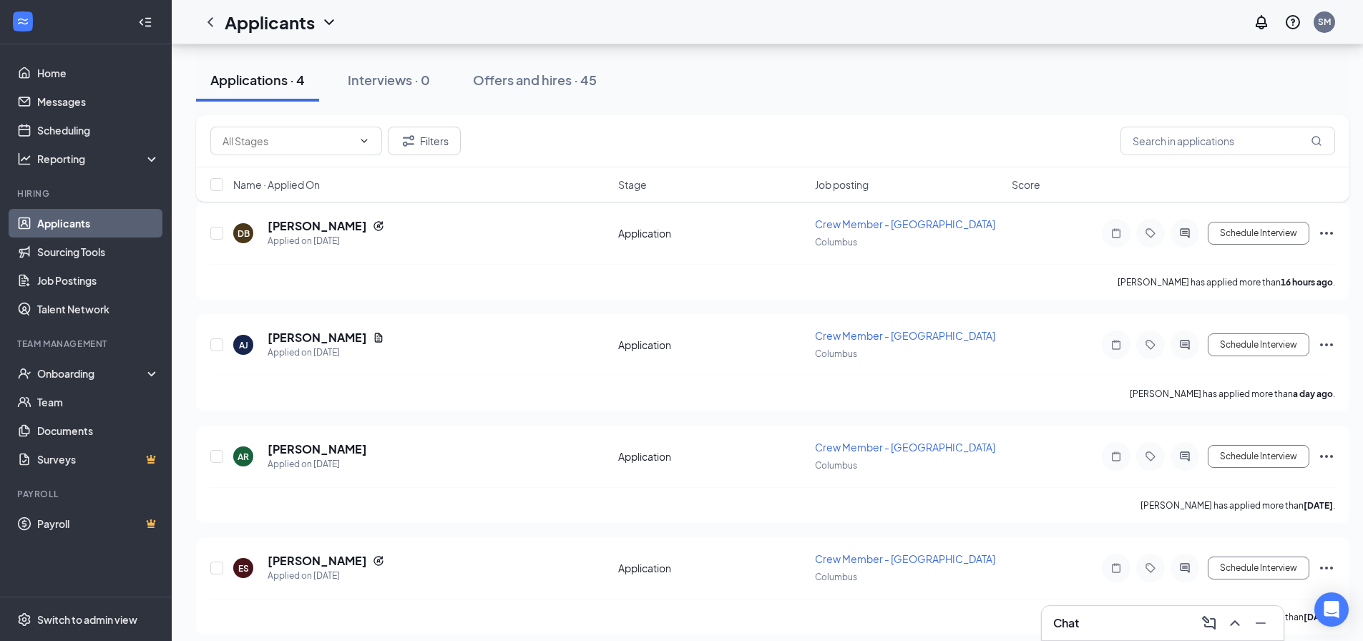
click at [1110, 611] on div "Chat" at bounding box center [1163, 623] width 242 height 34
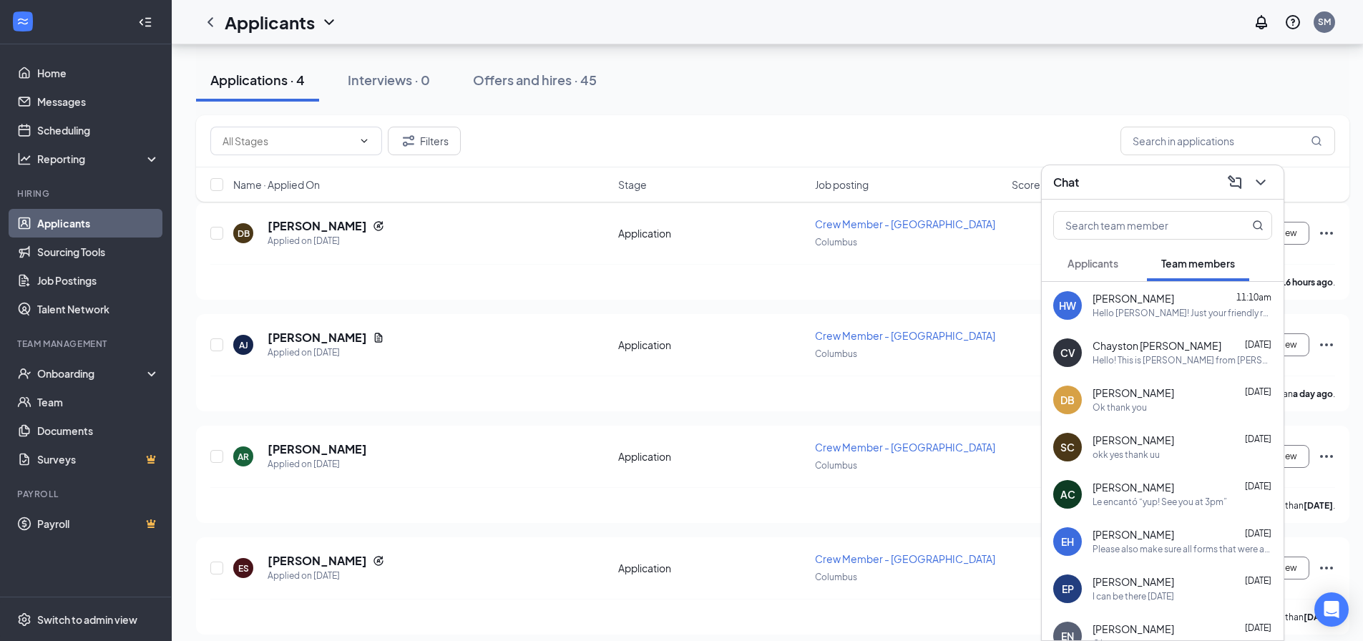
click at [1121, 262] on button "Applicants" at bounding box center [1092, 263] width 79 height 36
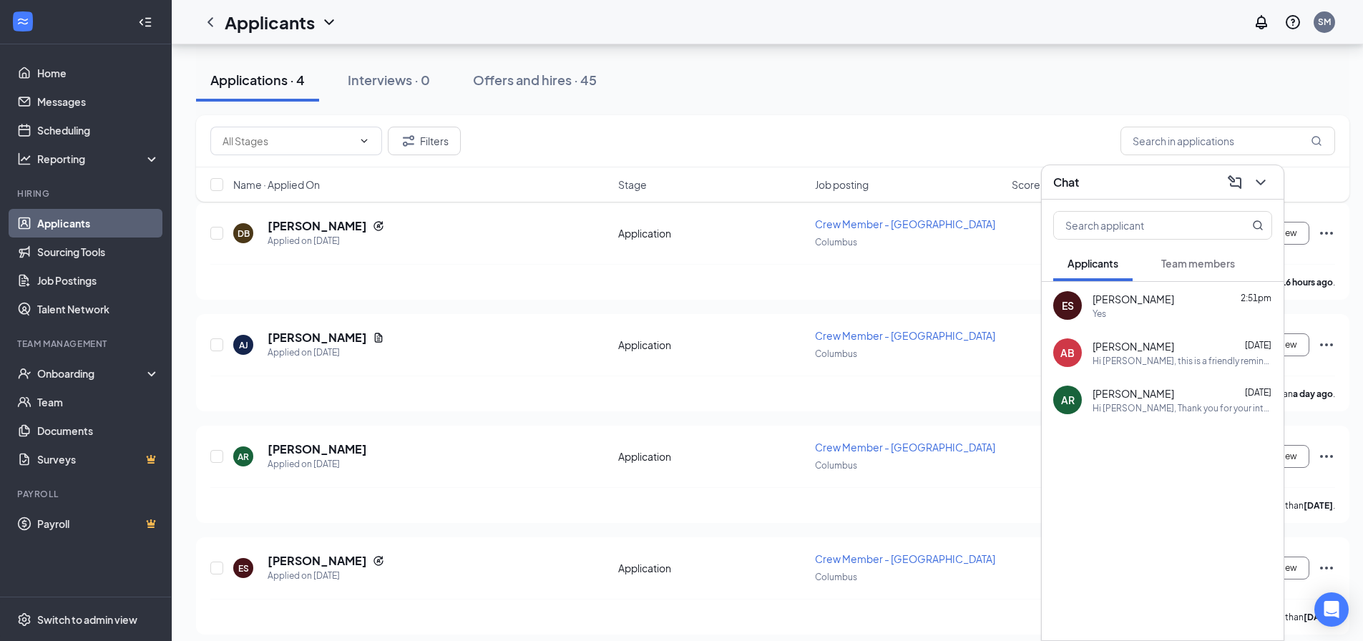
scroll to position [182, 0]
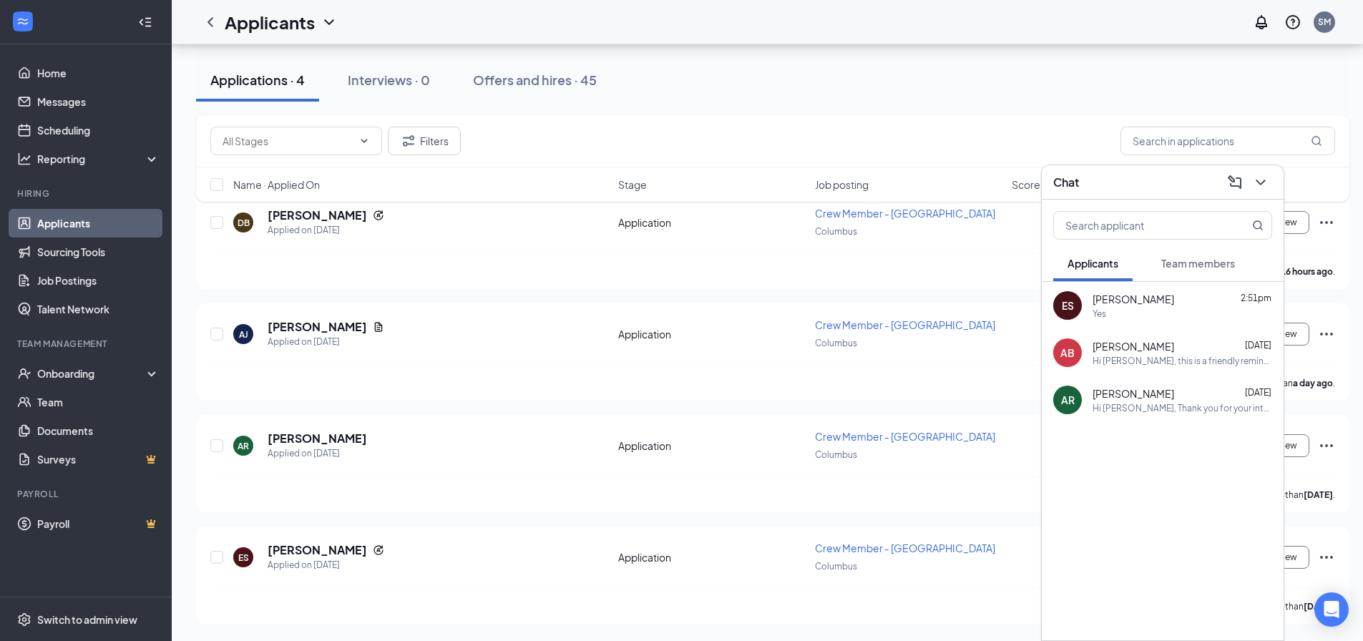
click at [1149, 311] on div "Yes" at bounding box center [1183, 314] width 180 height 12
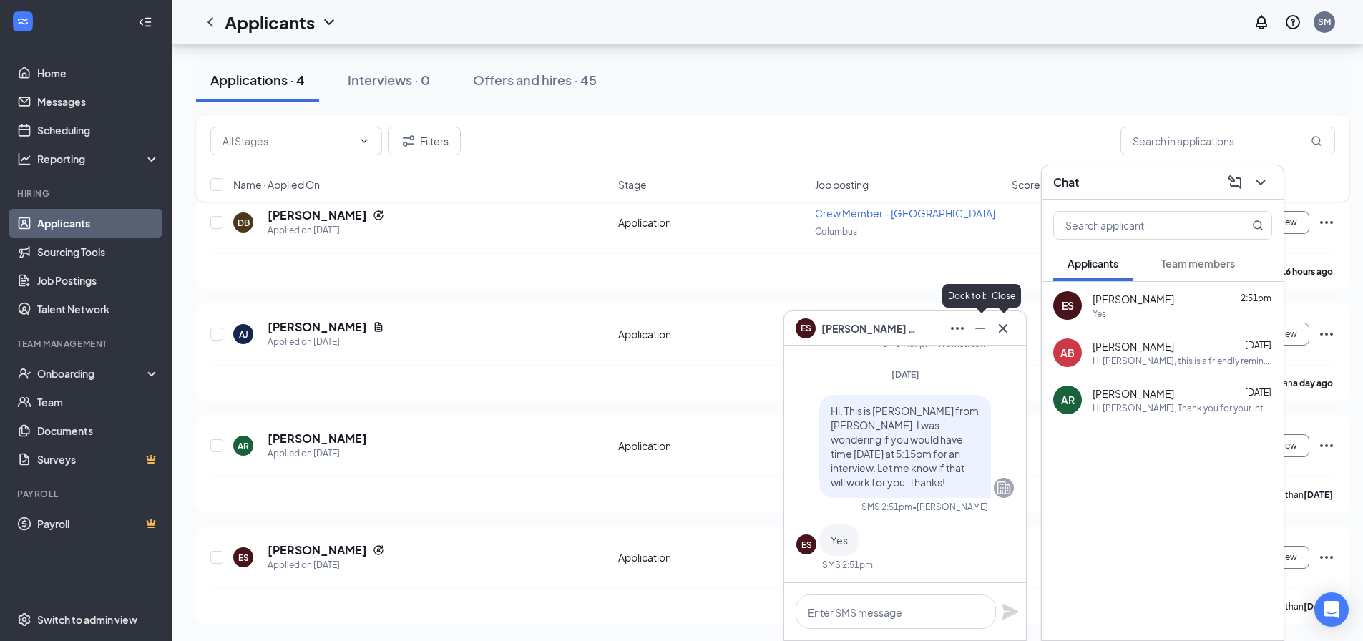
drag, startPoint x: 1001, startPoint y: 323, endPoint x: 1024, endPoint y: 321, distance: 23.1
click at [1002, 323] on icon "Cross" at bounding box center [1003, 328] width 17 height 17
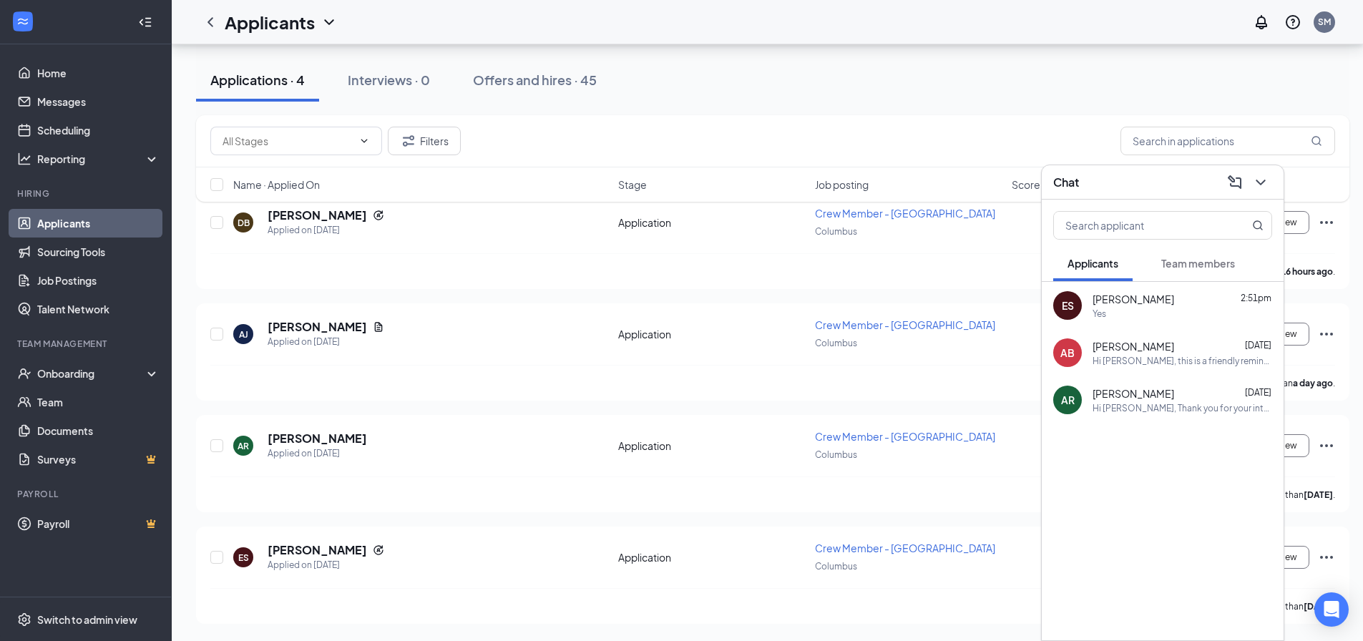
click at [1136, 311] on div "Yes" at bounding box center [1183, 314] width 180 height 12
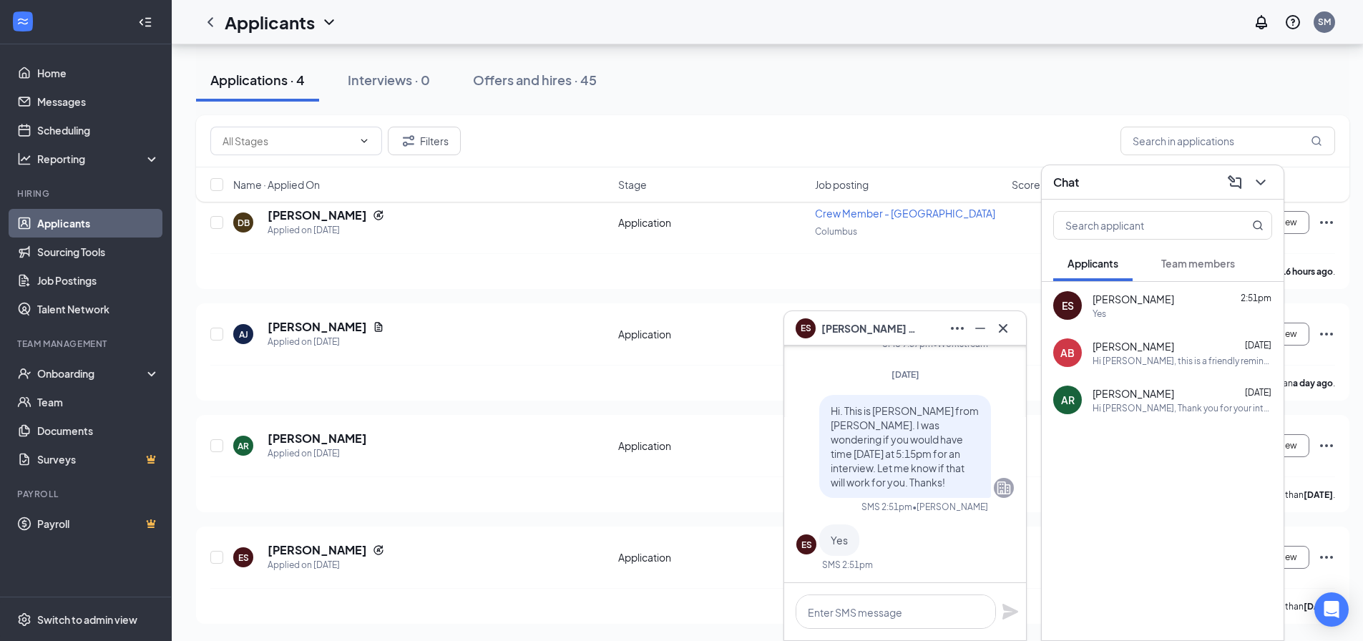
click at [922, 158] on div "Filters" at bounding box center [773, 141] width 1154 height 52
click at [1256, 182] on icon "ChevronDown" at bounding box center [1260, 182] width 17 height 17
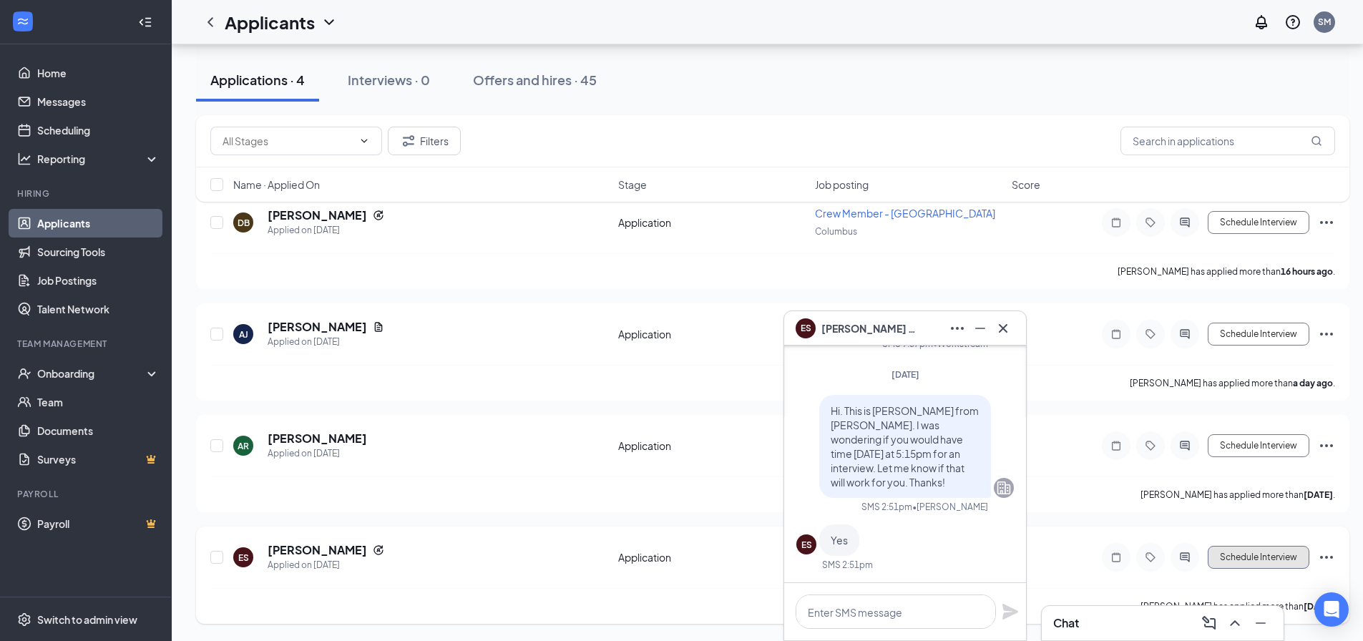
click at [1269, 564] on button "Schedule Interview" at bounding box center [1259, 557] width 102 height 23
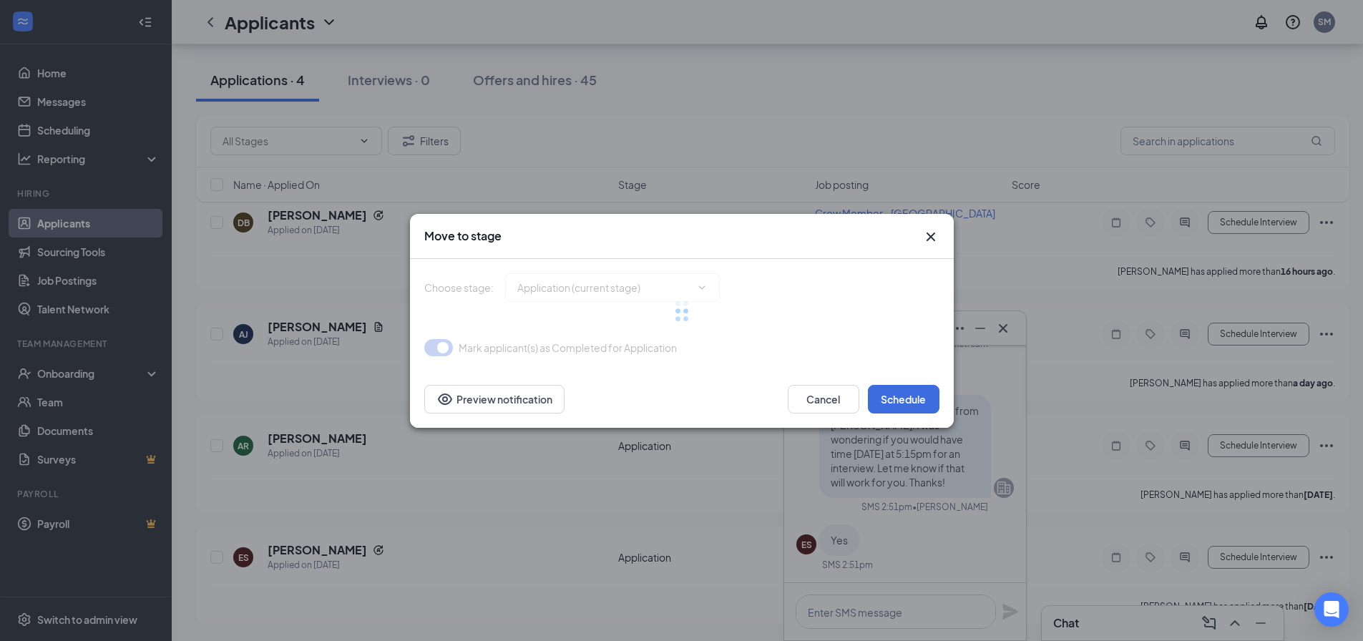
type input "Interview (next stage)"
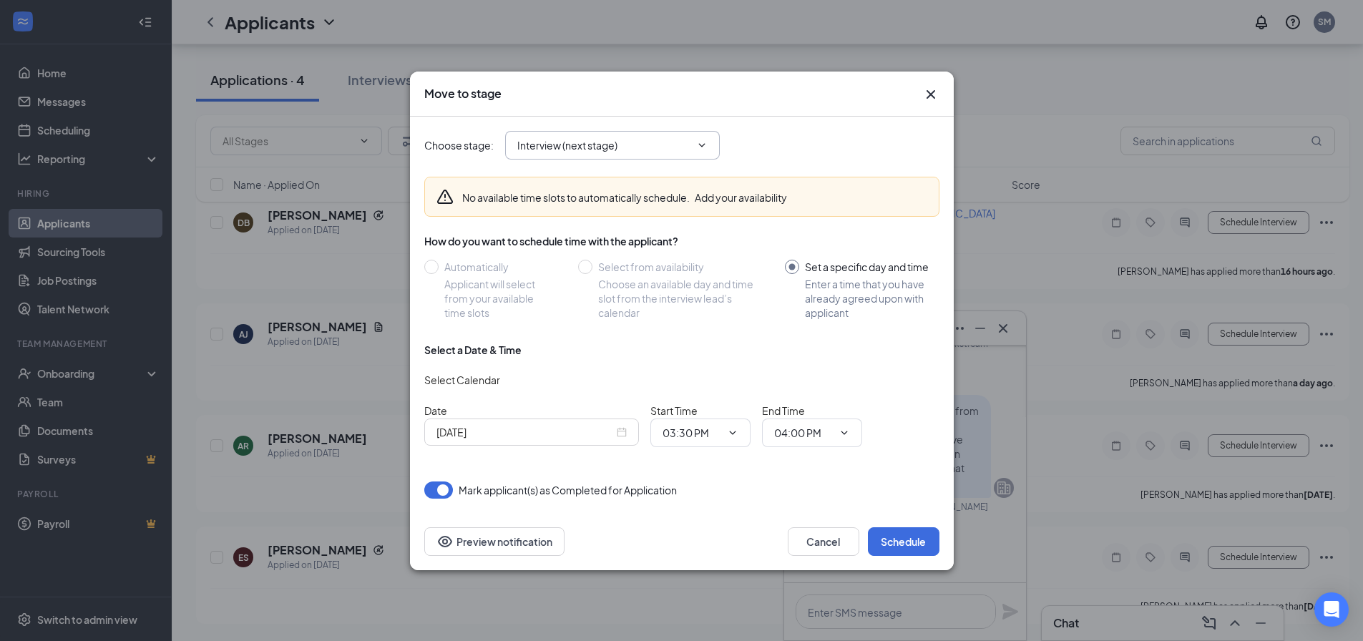
click at [678, 147] on input "Interview (next stage)" at bounding box center [603, 145] width 173 height 16
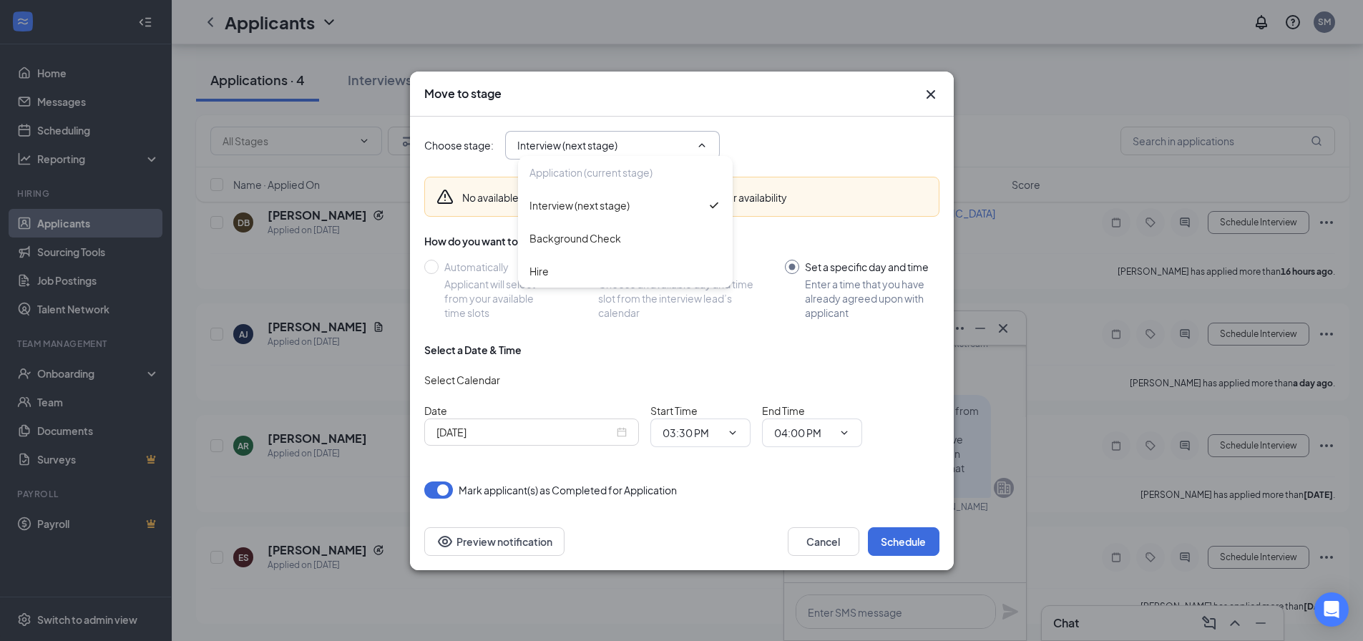
click at [678, 147] on input "Interview (next stage)" at bounding box center [603, 145] width 173 height 16
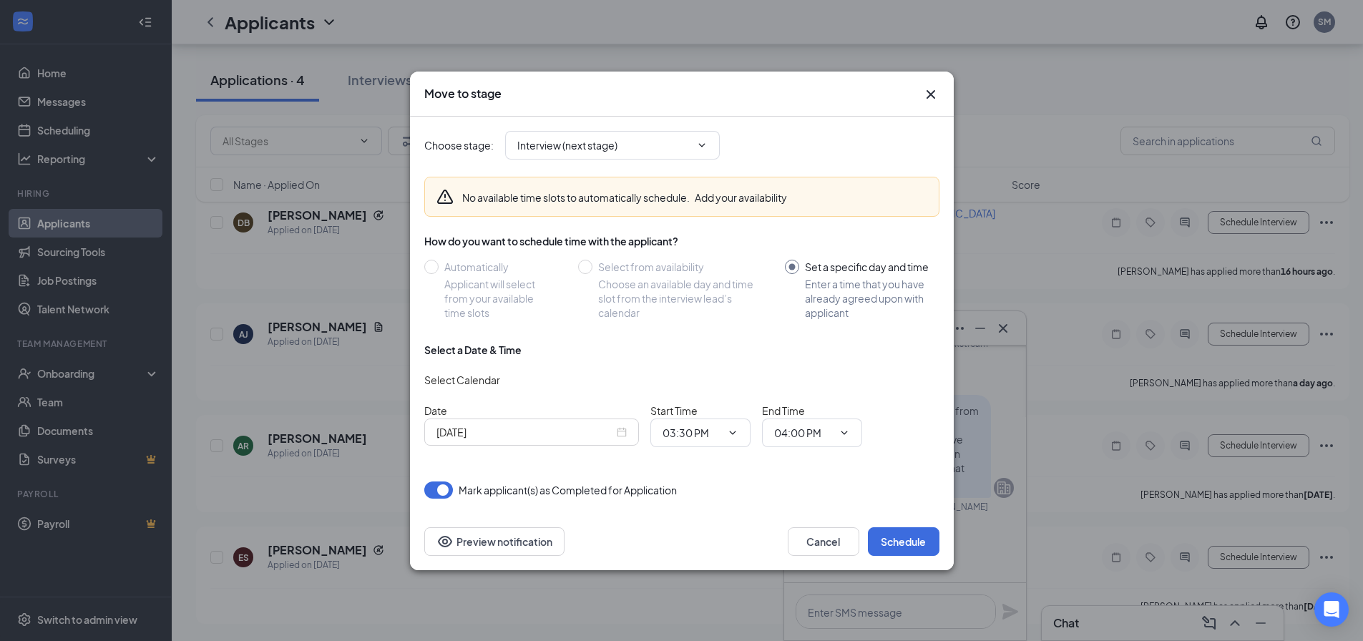
click at [628, 432] on div "[DATE]" at bounding box center [531, 432] width 215 height 27
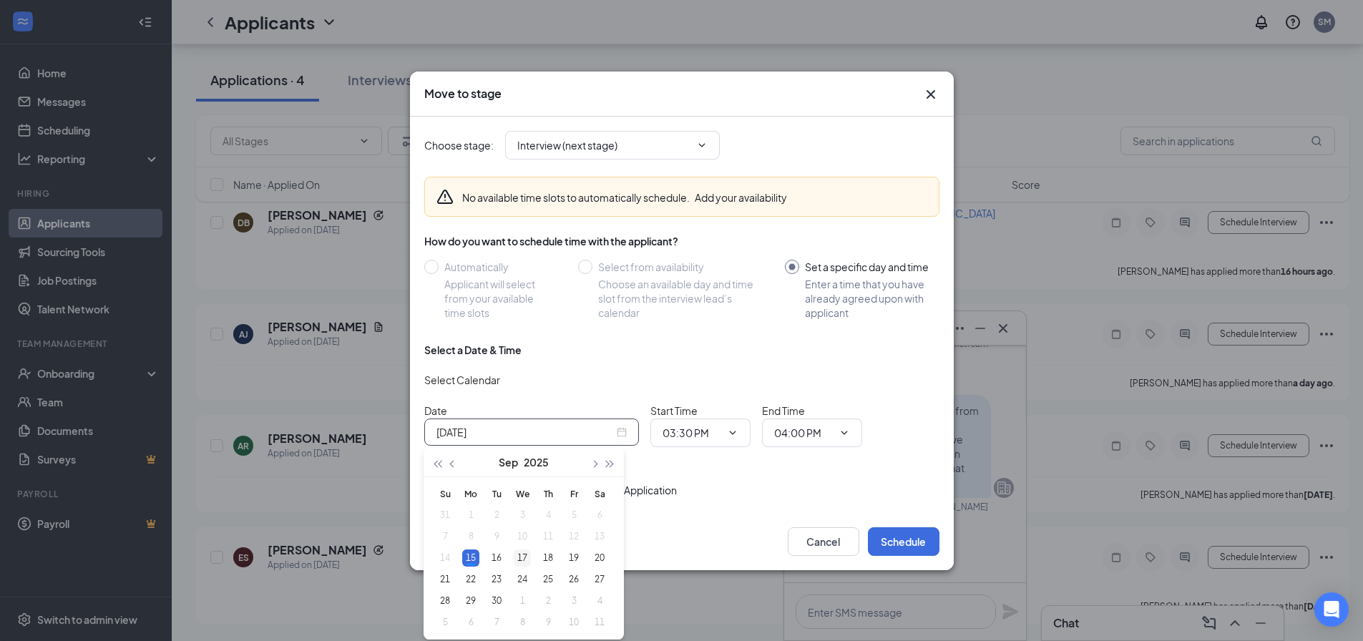
type input "[DATE]"
click at [527, 556] on div "17" at bounding box center [522, 558] width 17 height 17
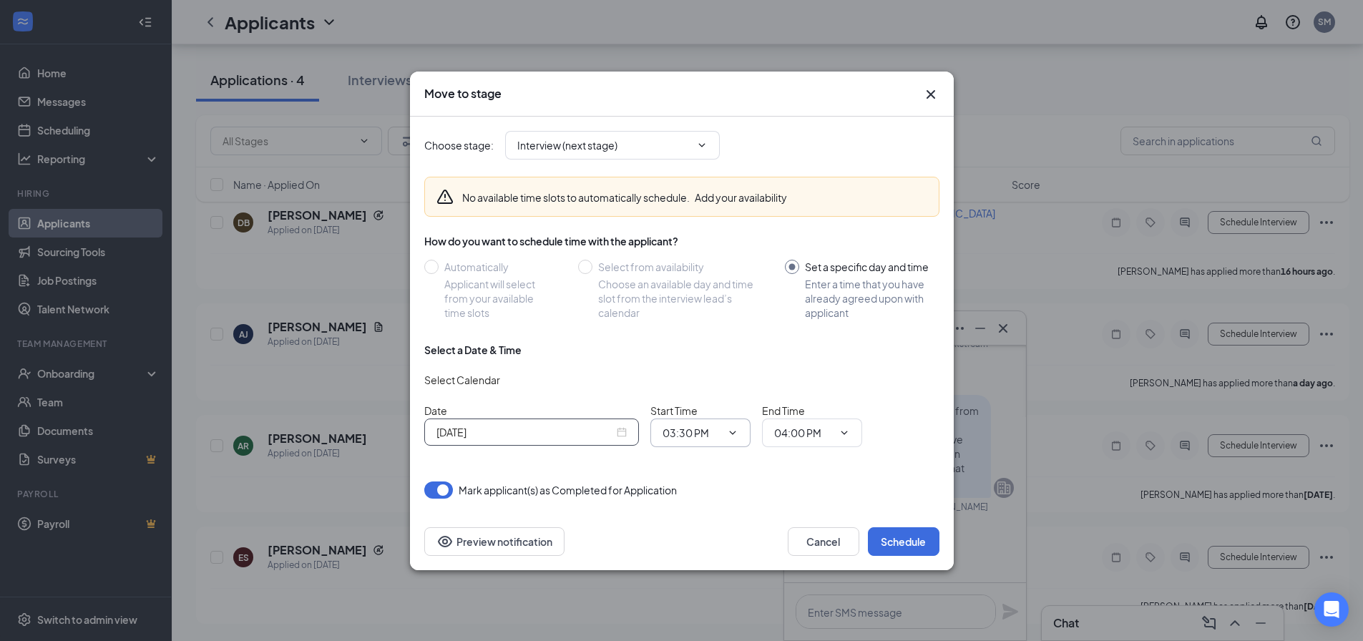
click at [735, 430] on icon "ChevronDown" at bounding box center [732, 432] width 11 height 11
click at [738, 431] on icon "ChevronDown" at bounding box center [732, 432] width 11 height 11
click at [717, 432] on input "03:30 PM" at bounding box center [692, 433] width 59 height 16
click at [711, 351] on div "05:15 PM" at bounding box center [695, 349] width 42 height 16
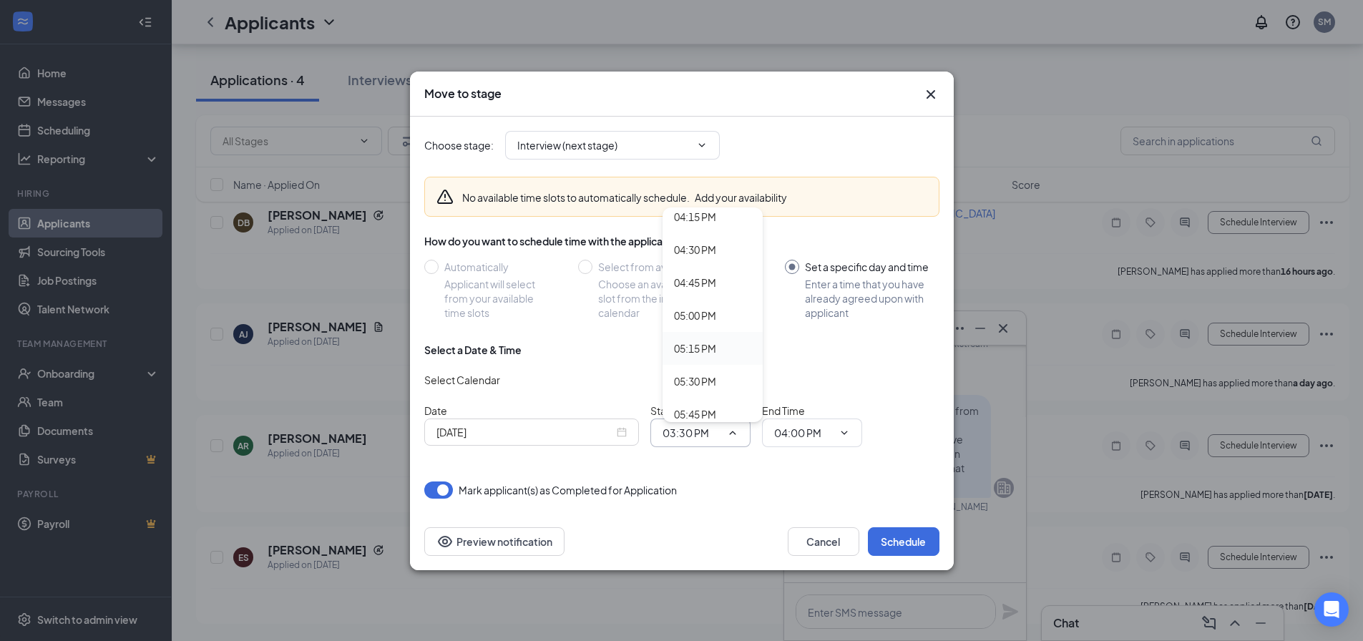
type input "05:15 PM"
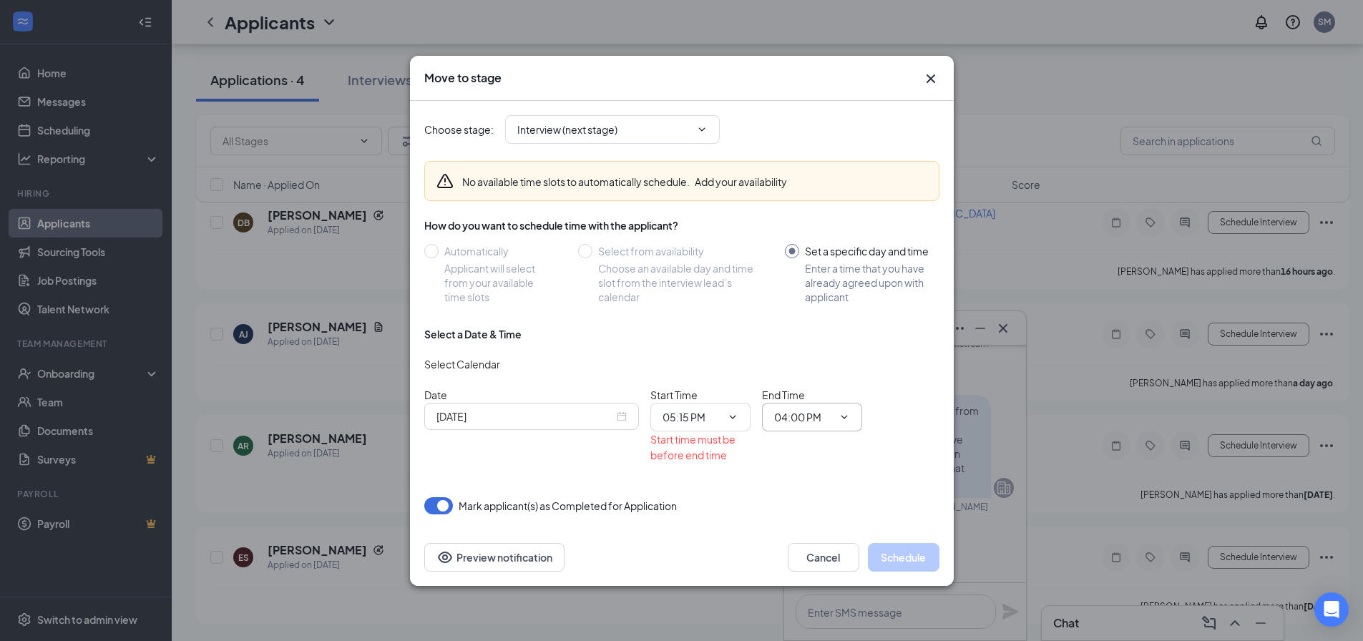
click at [844, 421] on icon "ChevronDown" at bounding box center [844, 416] width 11 height 11
click at [847, 417] on icon "ChevronDown" at bounding box center [844, 416] width 11 height 11
click at [832, 412] on input "04:00 PM" at bounding box center [803, 417] width 59 height 16
click at [803, 406] on div "12:00 AM 12:15 AM 12:30 AM 12:45 AM 01:00 AM 01:15 AM 01:30 AM 01:45 AM 02:00 A…" at bounding box center [824, 299] width 100 height 215
click at [792, 420] on input "04:00 PM" at bounding box center [803, 417] width 59 height 16
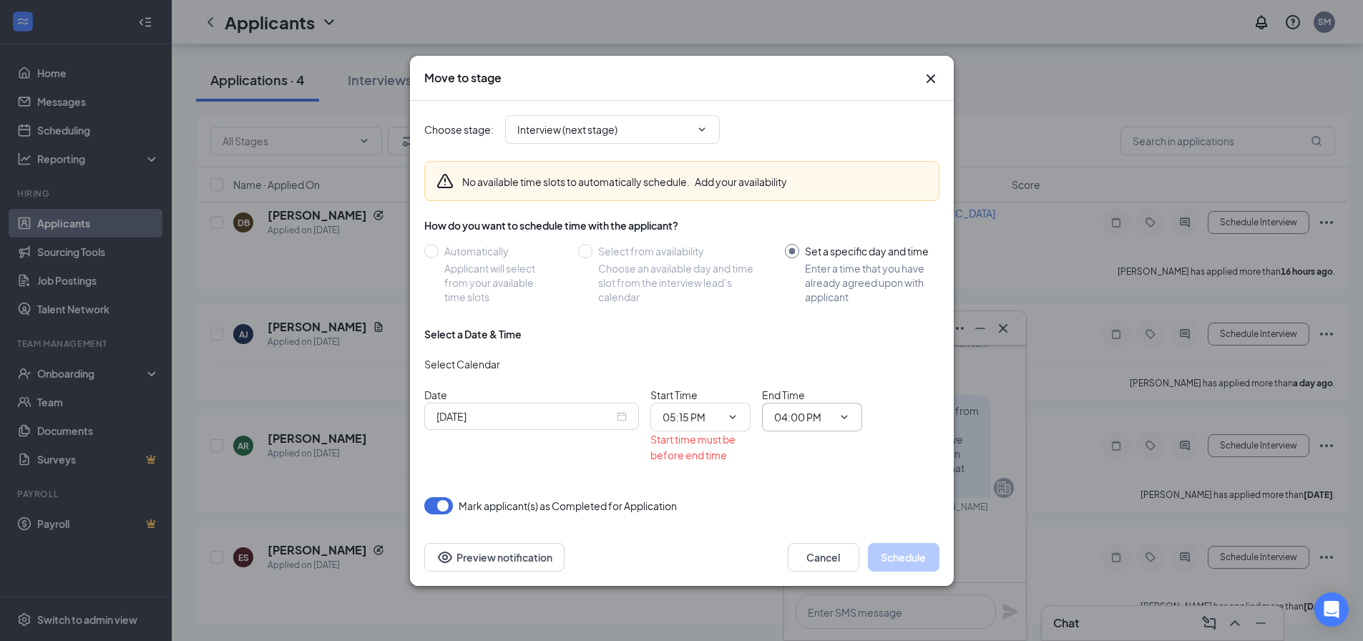
click at [786, 411] on input "04:00 PM" at bounding box center [803, 417] width 59 height 16
click at [819, 364] on div "05:30 PM" at bounding box center [807, 366] width 42 height 16
type input "05:30 PM"
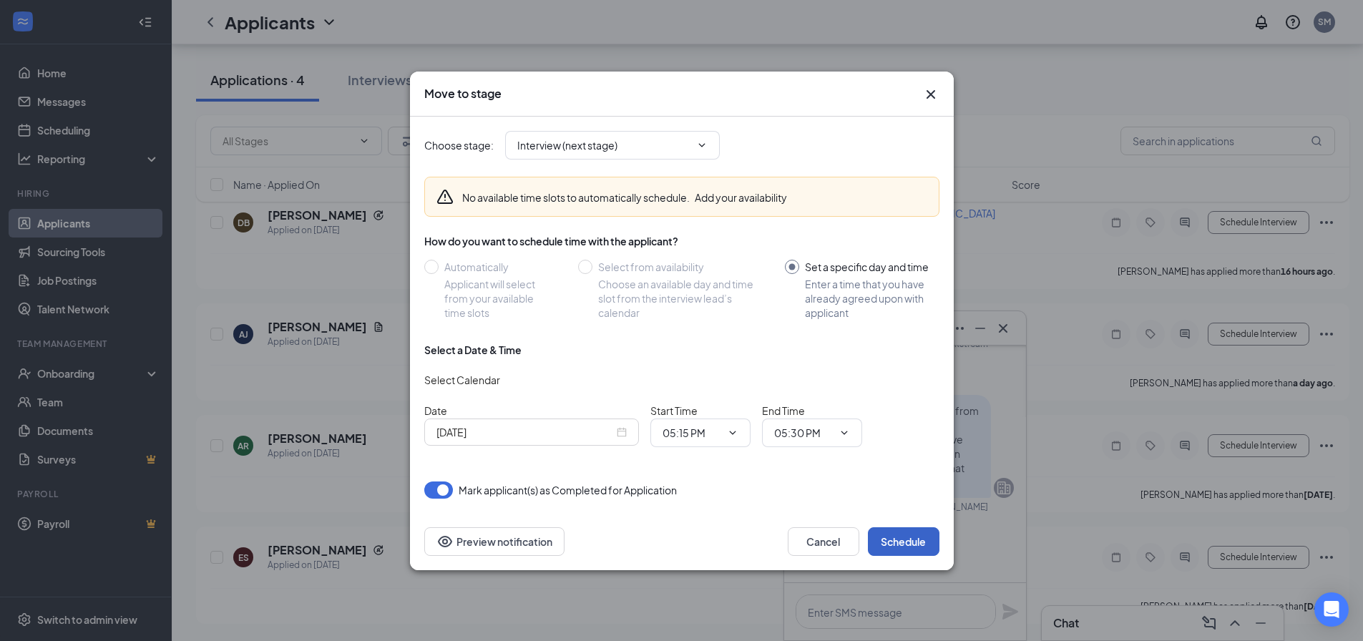
click at [896, 538] on button "Schedule" at bounding box center [904, 541] width 72 height 29
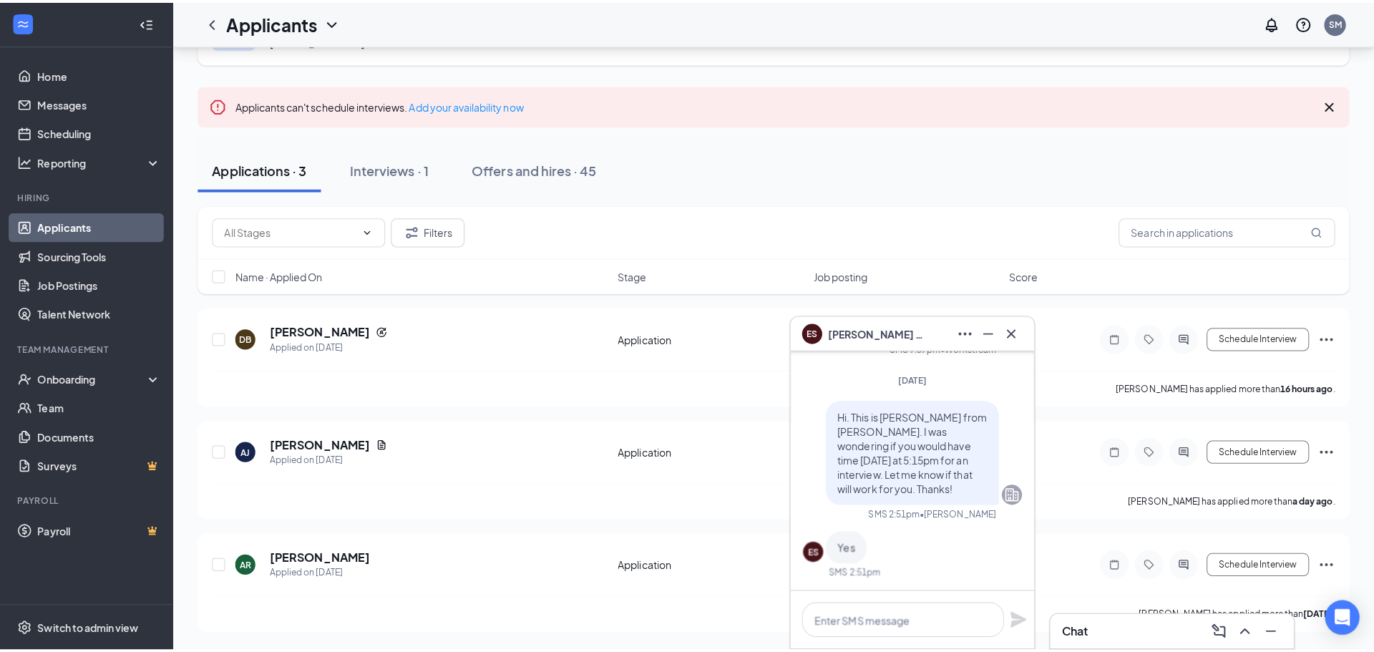
scroll to position [60, 0]
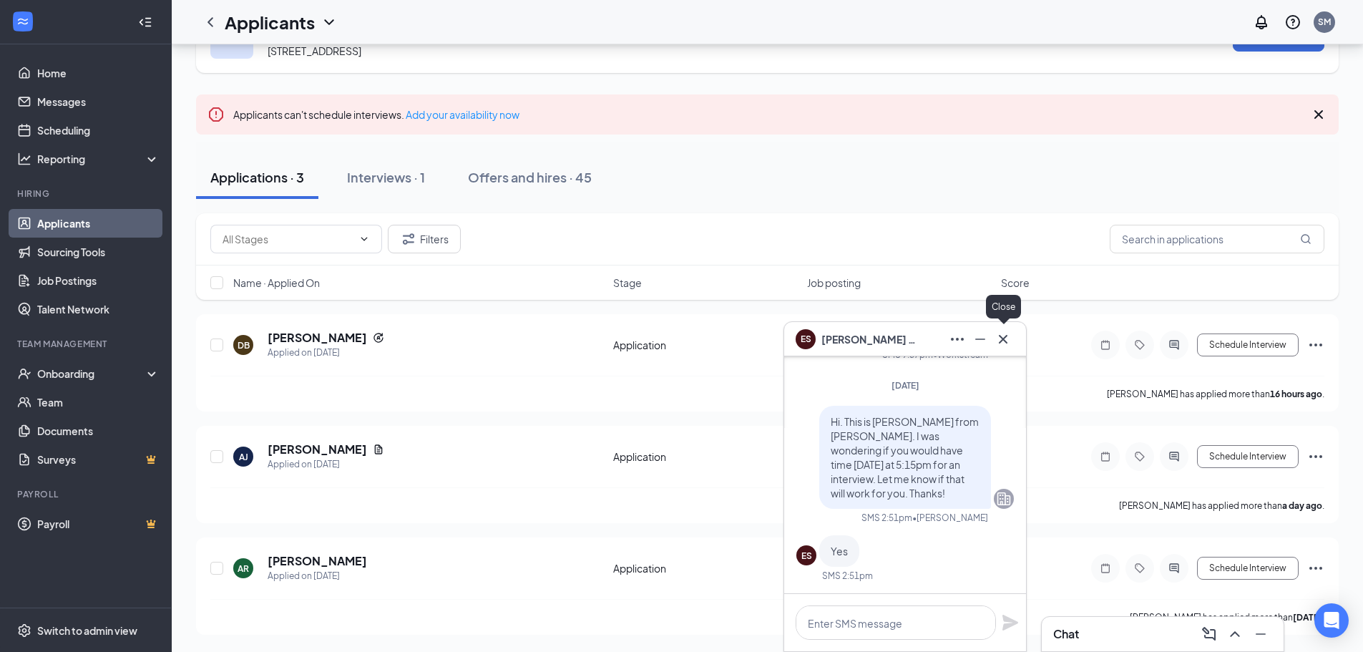
click at [1012, 336] on button at bounding box center [1003, 339] width 23 height 23
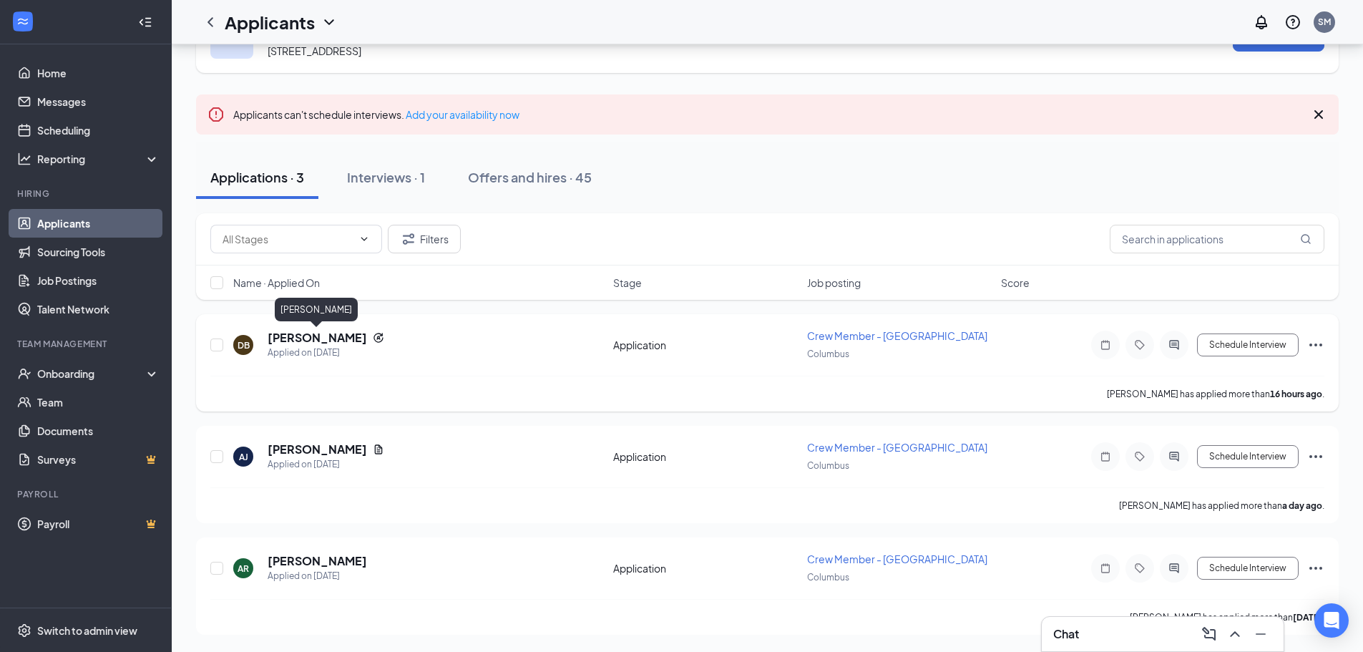
click at [315, 333] on h5 "[PERSON_NAME]" at bounding box center [317, 338] width 99 height 16
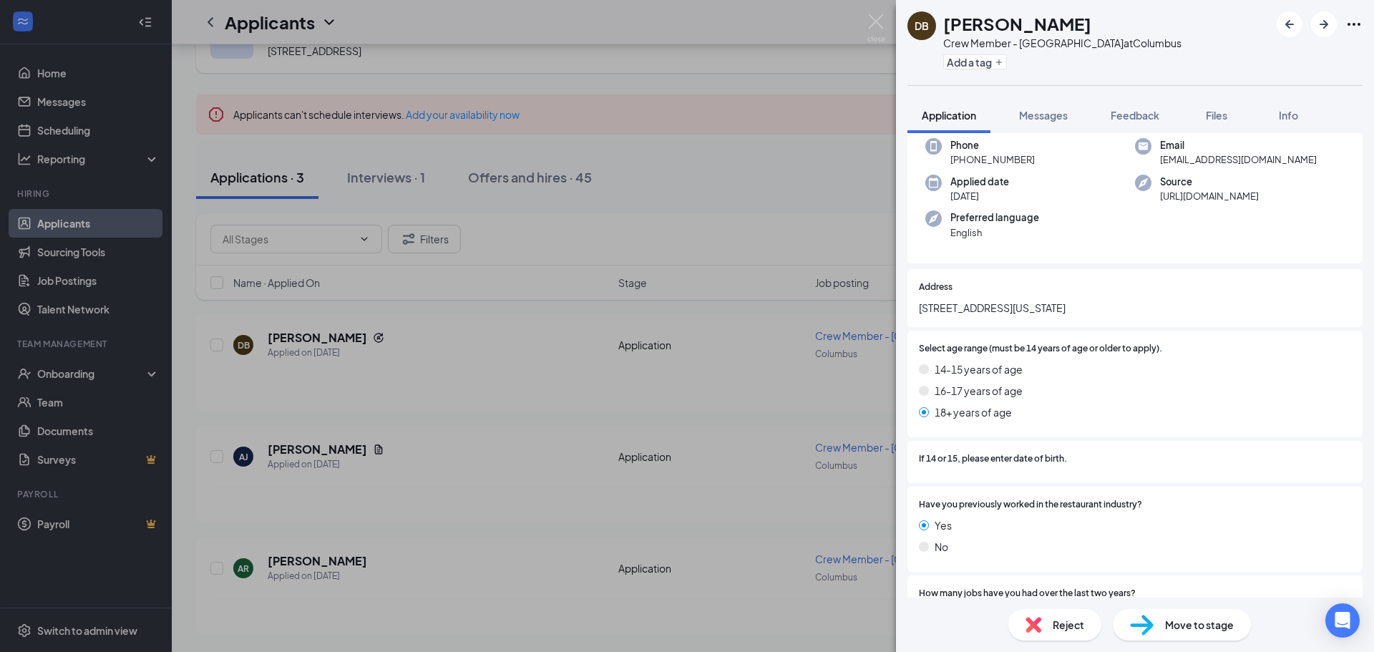
scroll to position [55, 0]
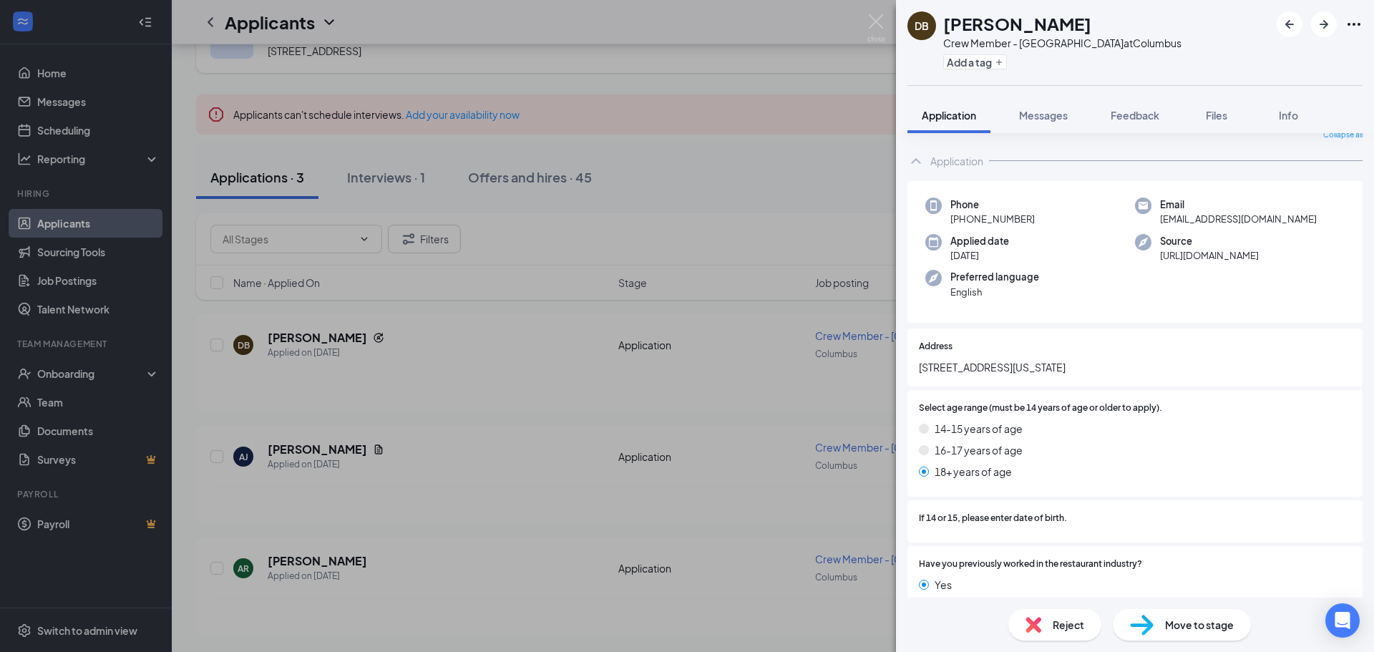
click at [554, 379] on div "[PERSON_NAME] Crew Member - Columbus at [GEOGRAPHIC_DATA] Add a tag Application…" at bounding box center [687, 326] width 1374 height 652
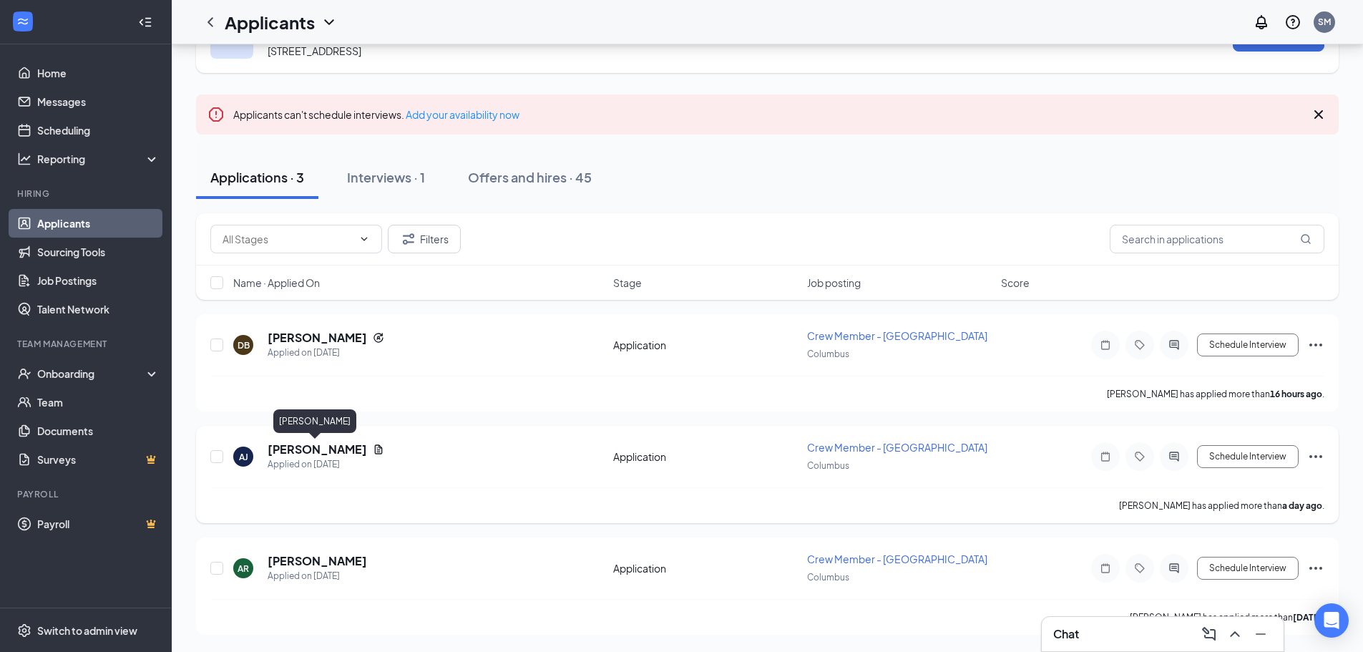
click at [321, 444] on h5 "[PERSON_NAME]" at bounding box center [317, 450] width 99 height 16
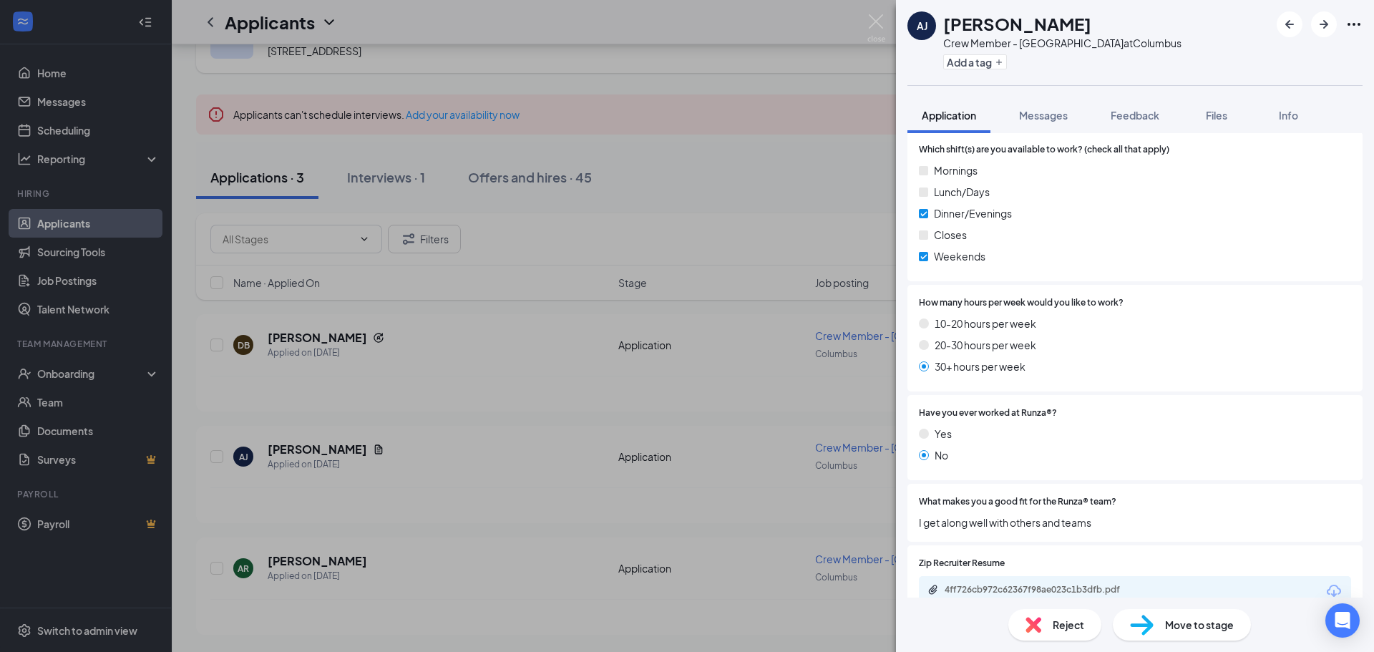
scroll to position [691, 0]
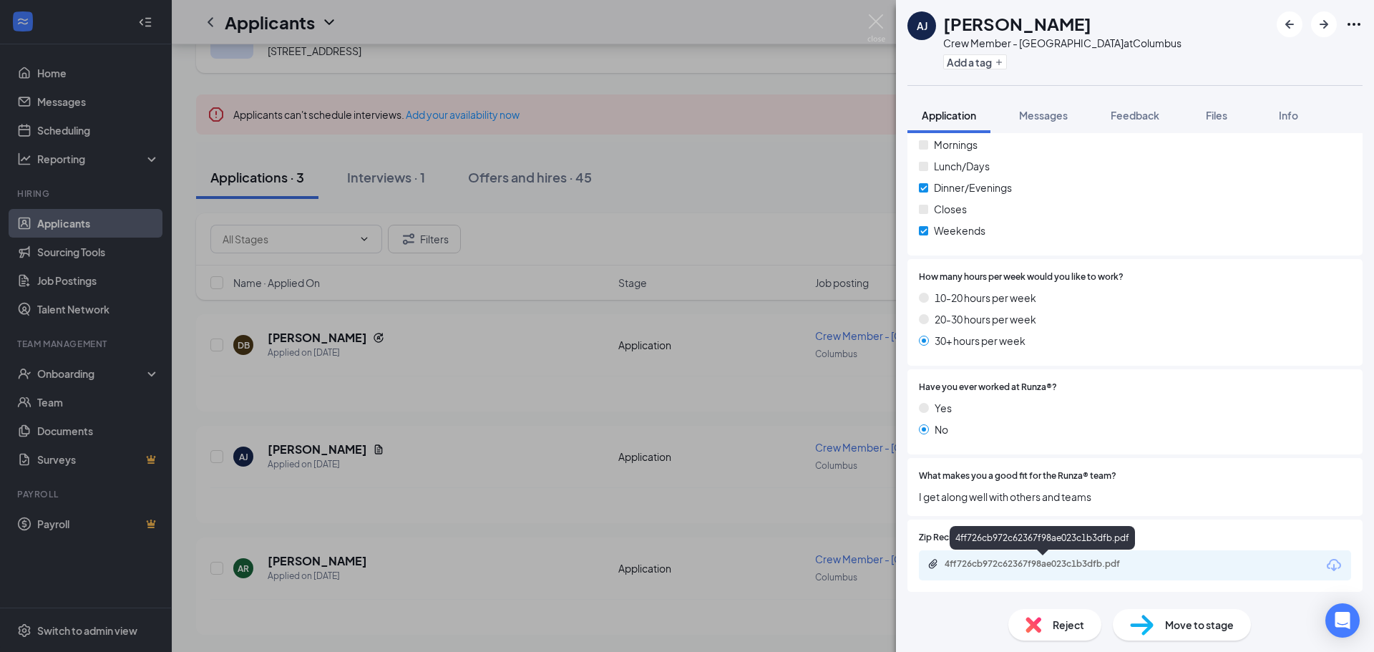
click at [1076, 563] on div "4ff726cb972c62367f98ae023c1b3dfb.pdf" at bounding box center [1045, 563] width 200 height 11
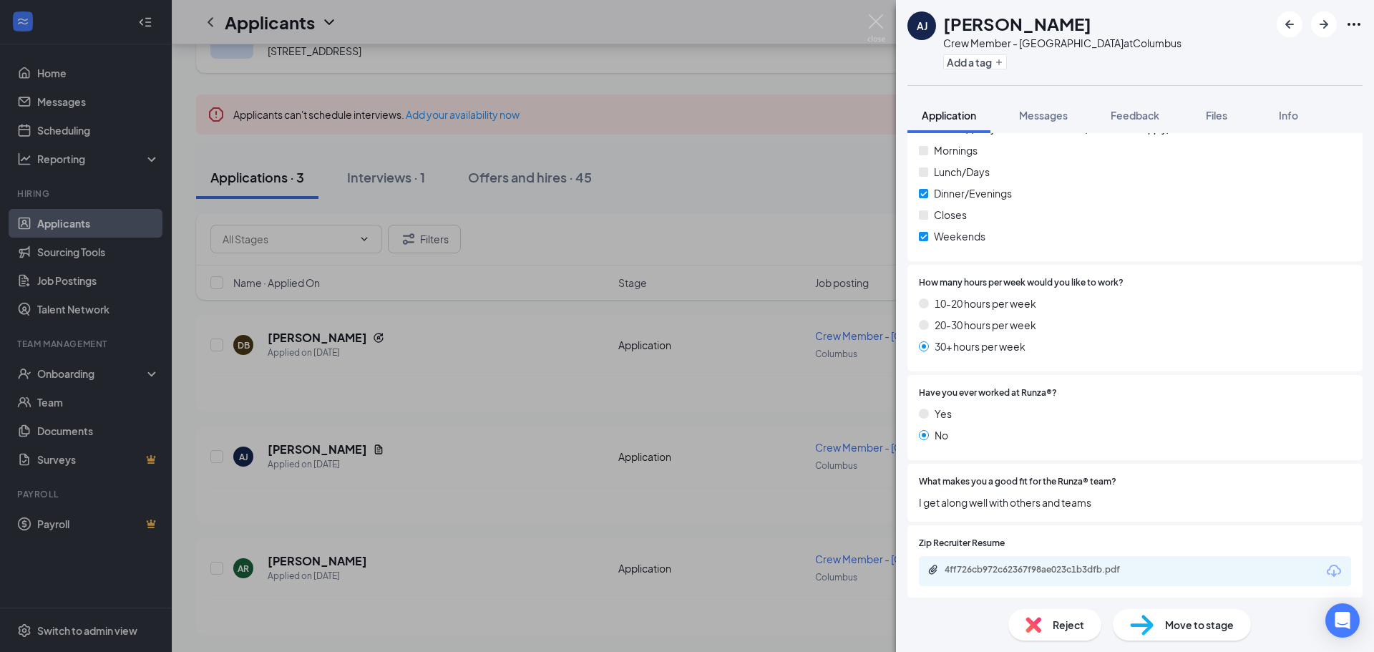
drag, startPoint x: 630, startPoint y: 72, endPoint x: 580, endPoint y: 199, distance: 136.2
click at [630, 74] on div "[PERSON_NAME] [PERSON_NAME] Crew Member - Columbus at [GEOGRAPHIC_DATA] Add a t…" at bounding box center [687, 326] width 1374 height 652
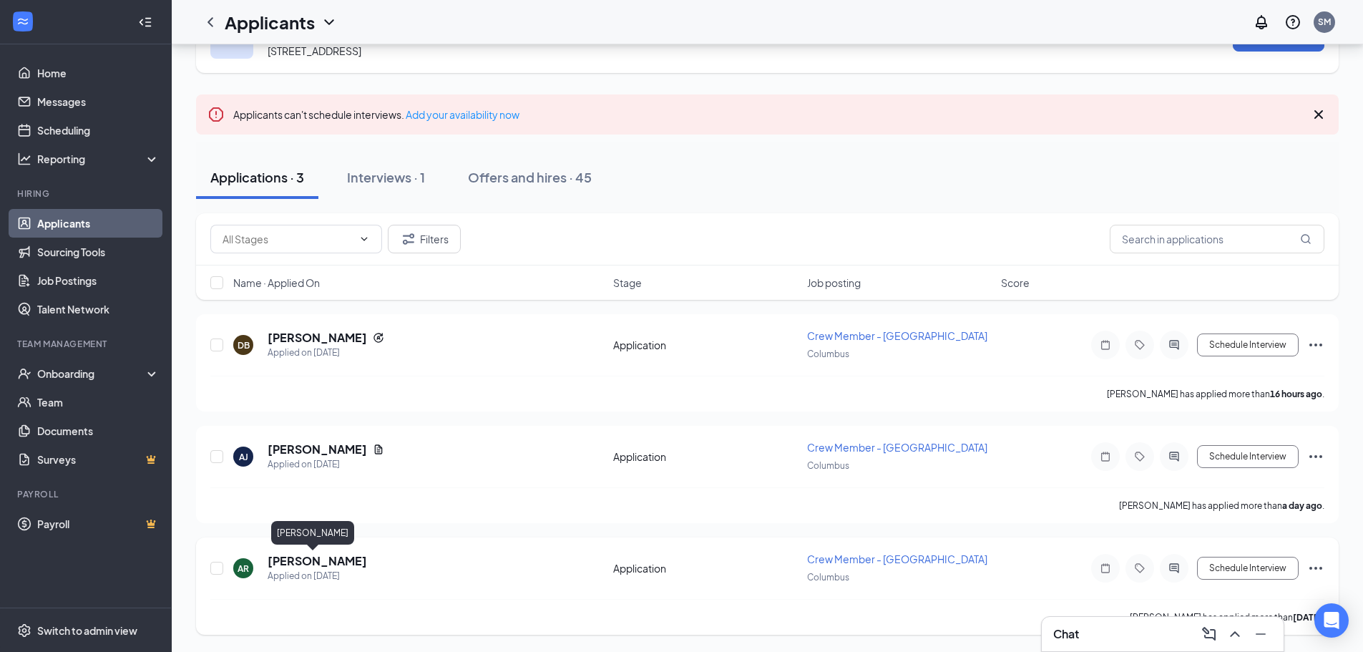
click at [312, 563] on h5 "[PERSON_NAME]" at bounding box center [317, 561] width 99 height 16
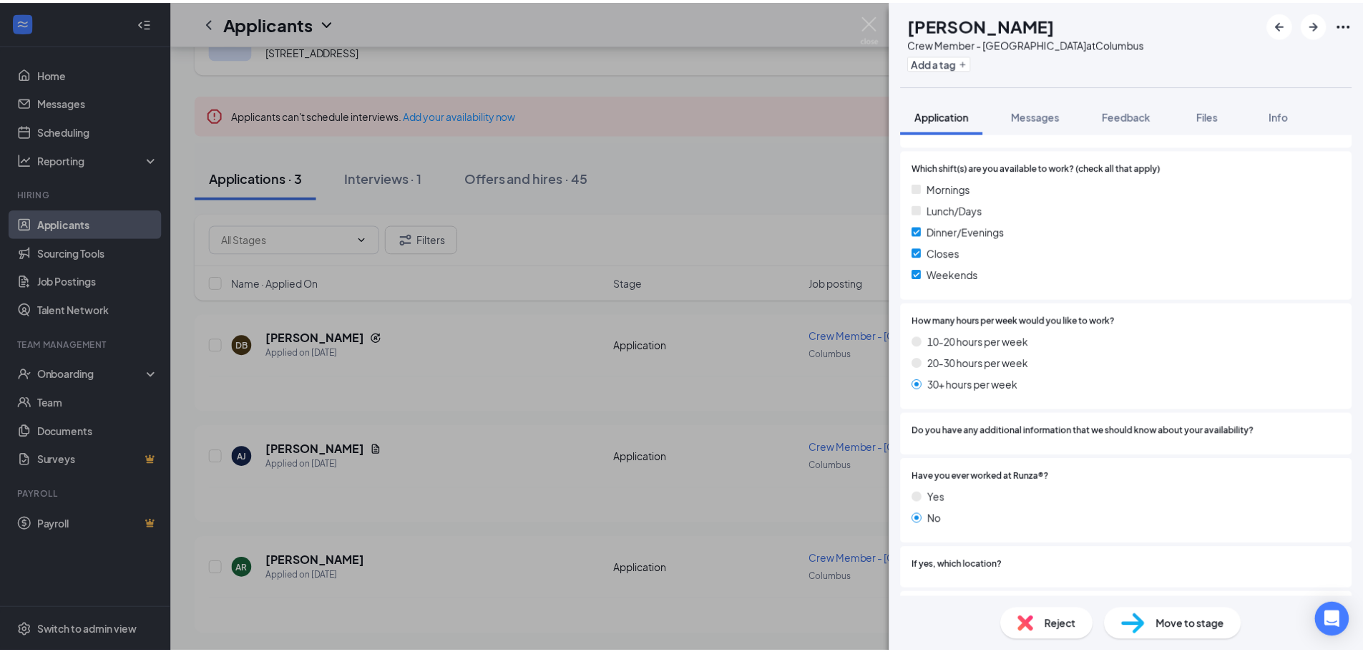
scroll to position [565, 0]
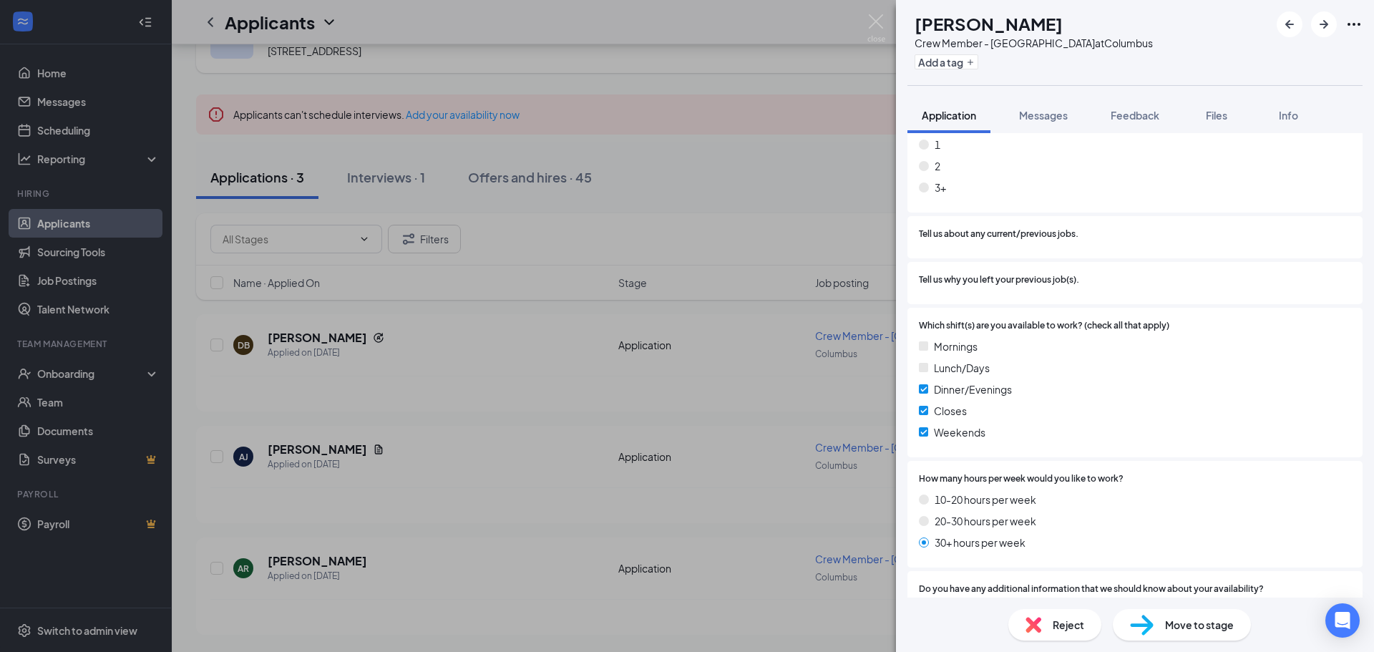
click at [651, 401] on div "AR [PERSON_NAME] Crew Member - Columbus at [GEOGRAPHIC_DATA] Add a tag Applicat…" at bounding box center [687, 326] width 1374 height 652
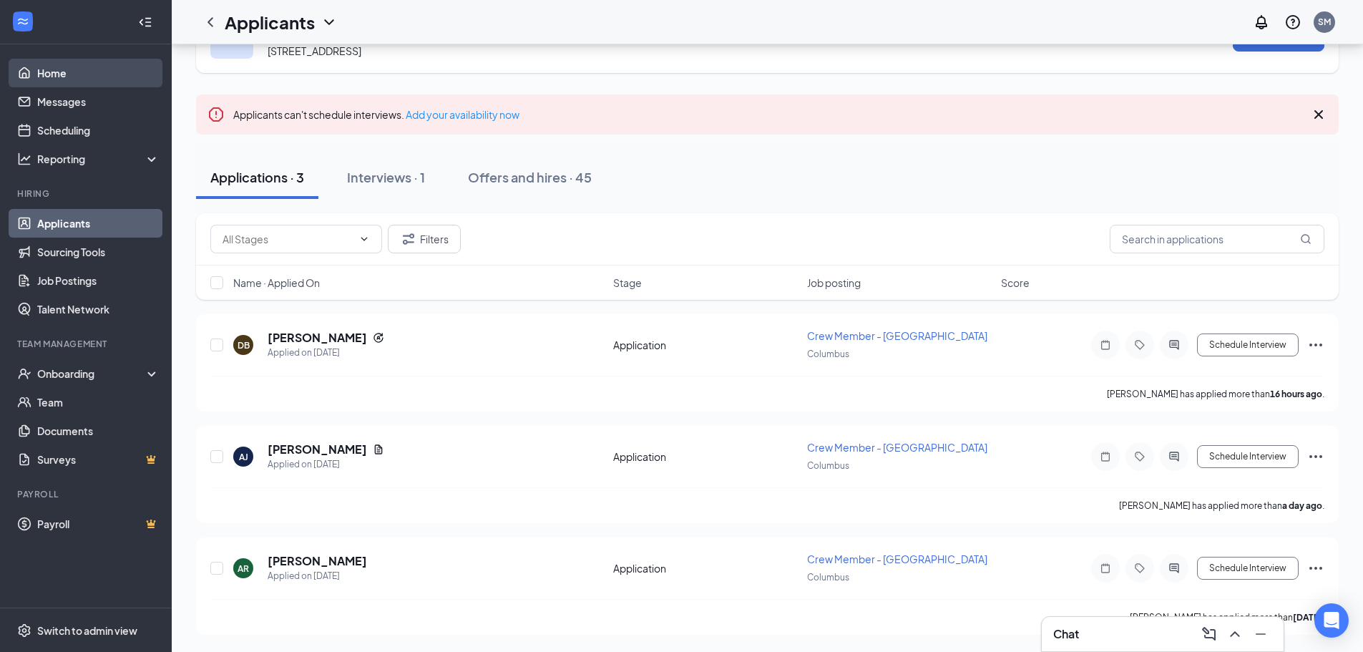
click at [78, 82] on link "Home" at bounding box center [98, 73] width 122 height 29
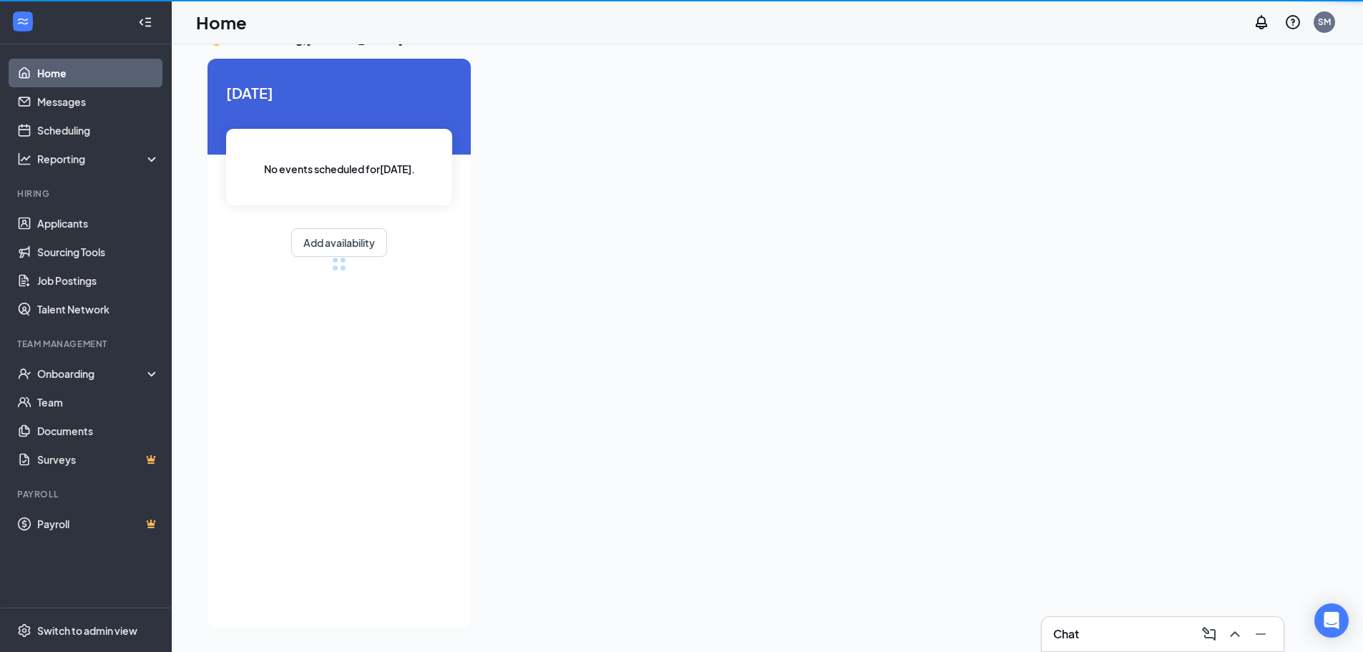
scroll to position [30, 0]
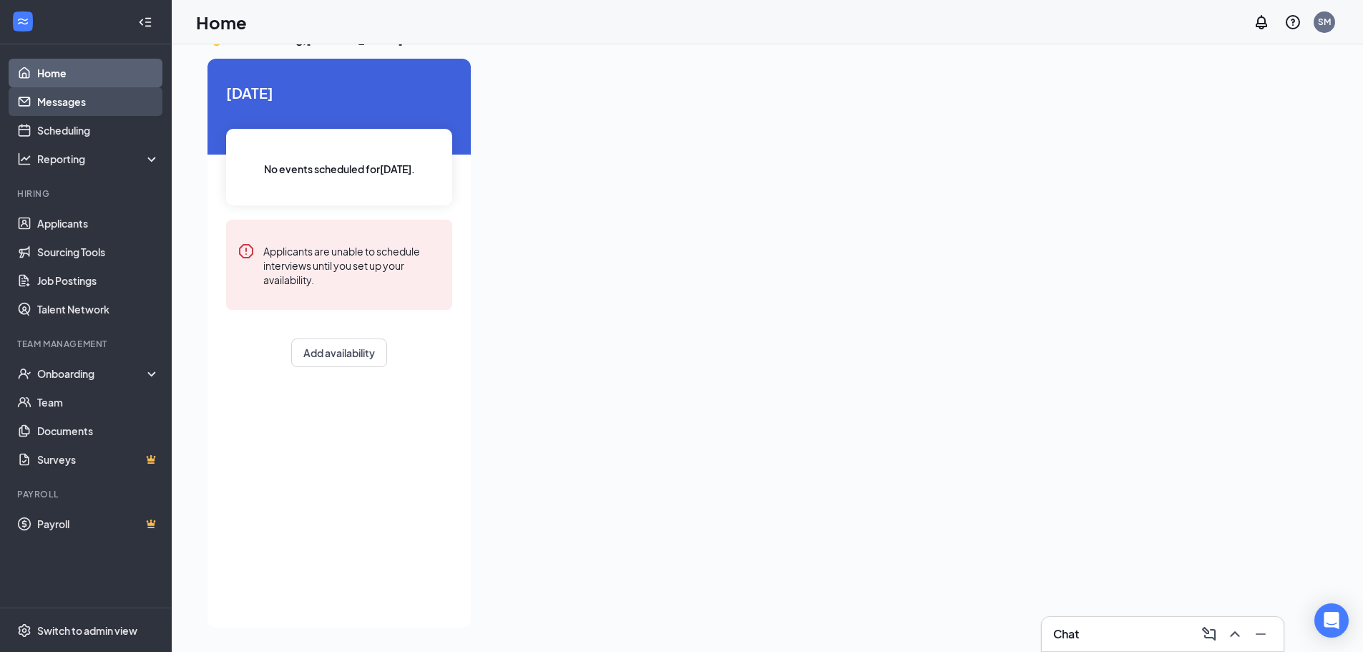
click at [99, 105] on link "Messages" at bounding box center [98, 101] width 122 height 29
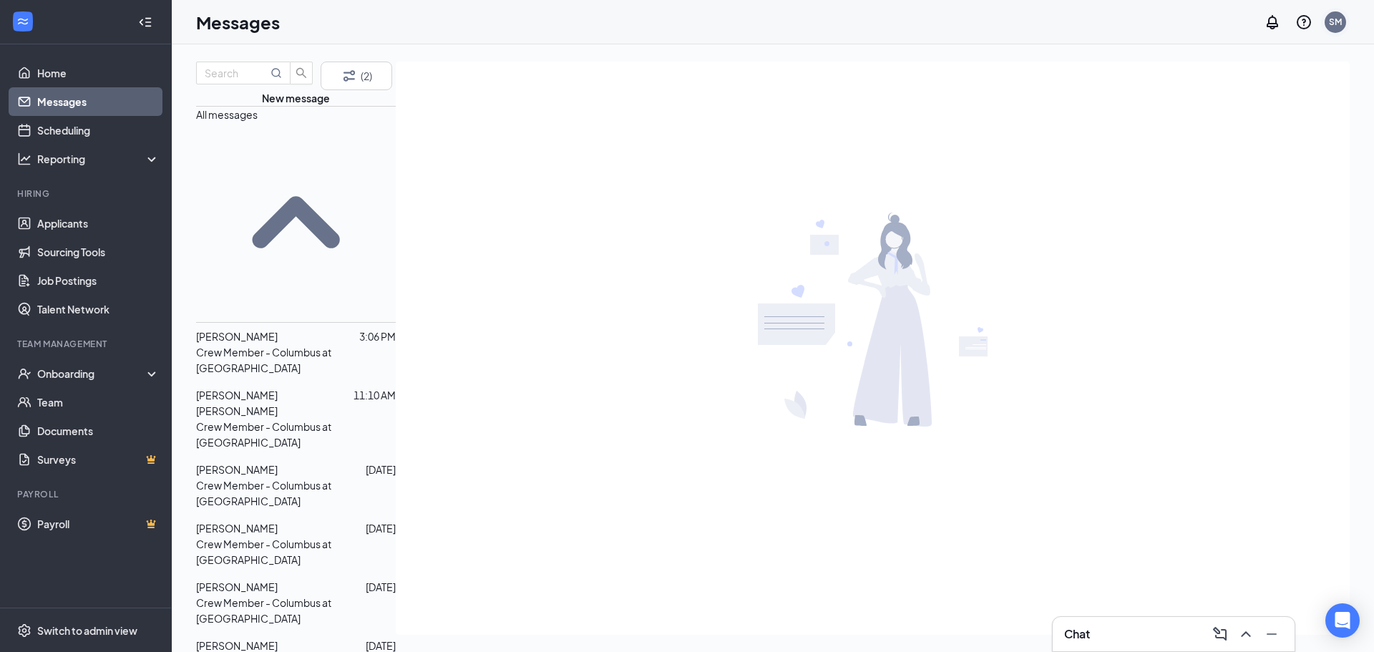
click at [1332, 17] on div "SM" at bounding box center [1335, 22] width 13 height 12
click at [1236, 167] on div "Log out" at bounding box center [1226, 159] width 79 height 14
